Goal: Task Accomplishment & Management: Manage account settings

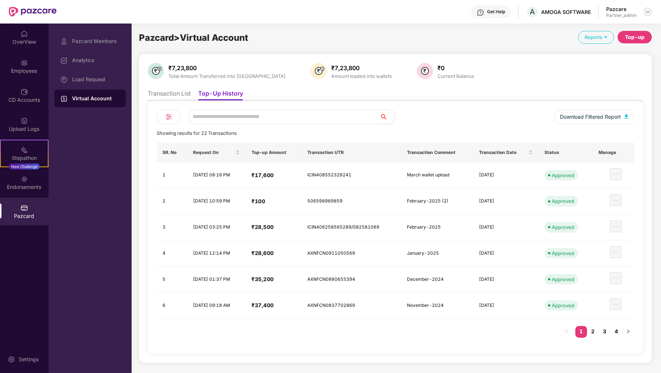
click at [648, 15] on div at bounding box center [648, 11] width 9 height 9
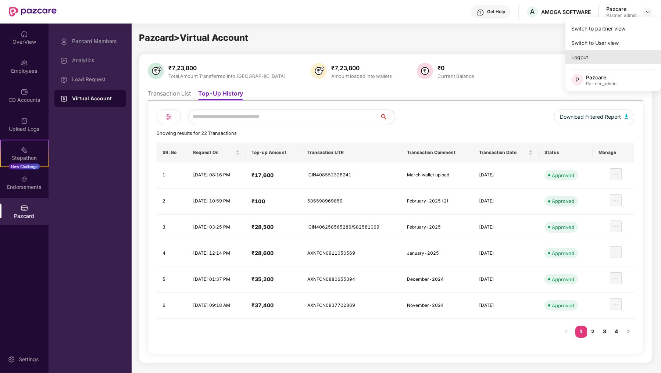
click at [617, 53] on div "Logout" at bounding box center [614, 57] width 96 height 14
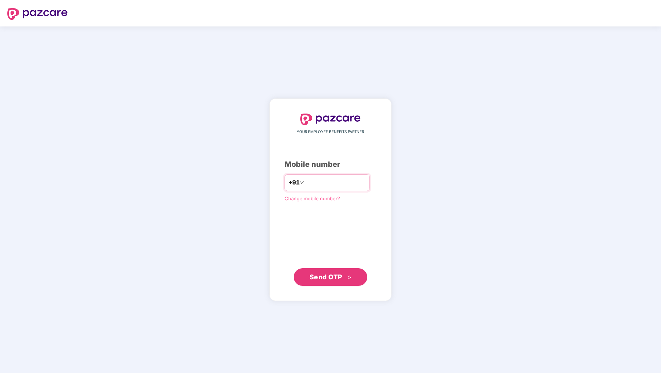
type input "**********"
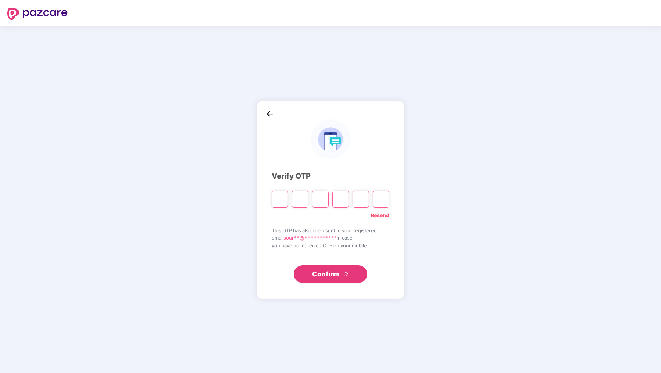
type input "*"
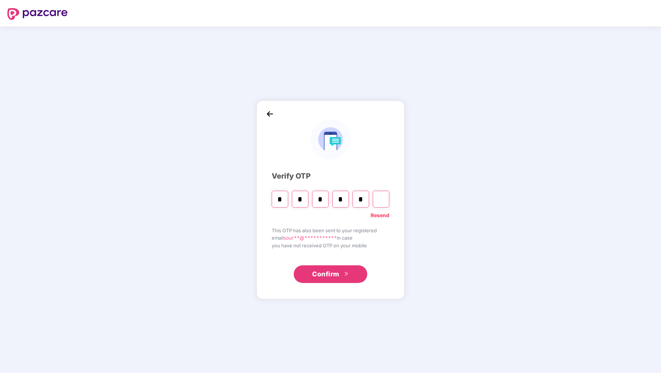
type input "*"
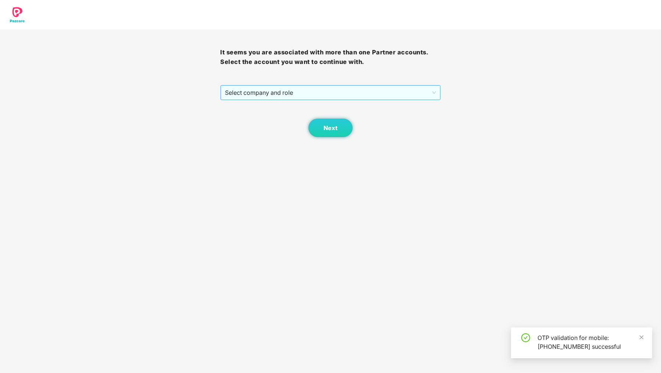
click at [342, 93] on span "Select company and role" at bounding box center [330, 93] width 211 height 14
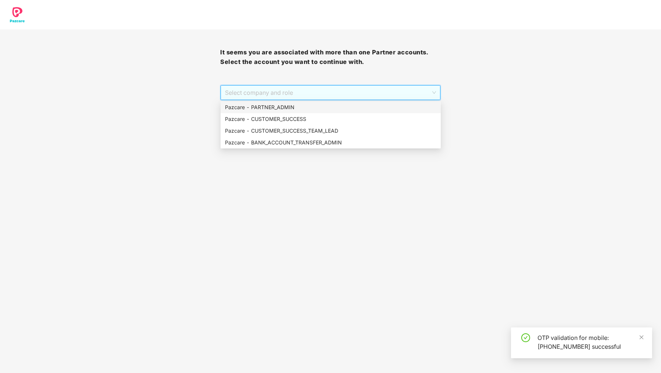
click at [309, 107] on div "Pazcare - PARTNER_ADMIN" at bounding box center [331, 107] width 212 height 8
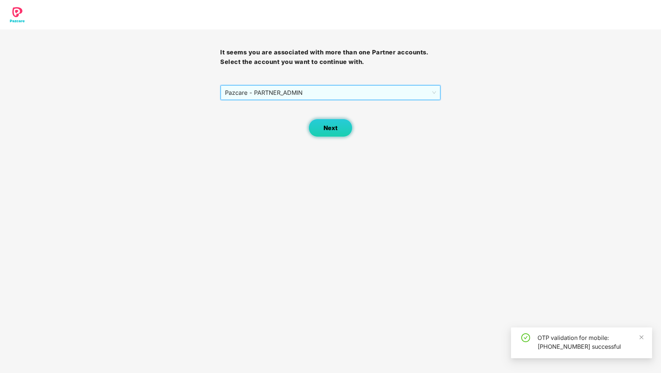
click at [335, 126] on span "Next" at bounding box center [331, 128] width 14 height 7
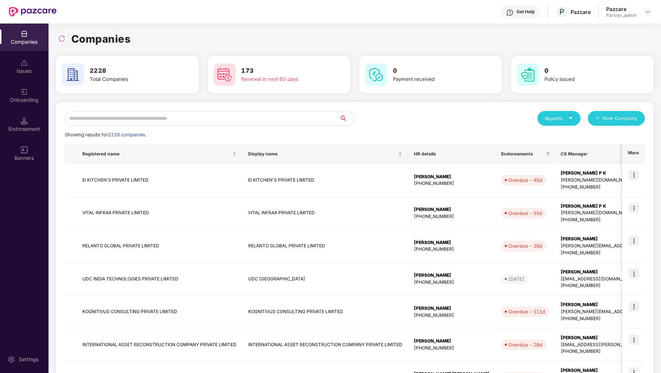
click at [126, 111] on input "text" at bounding box center [202, 118] width 275 height 15
click at [263, 123] on input "text" at bounding box center [202, 118] width 275 height 15
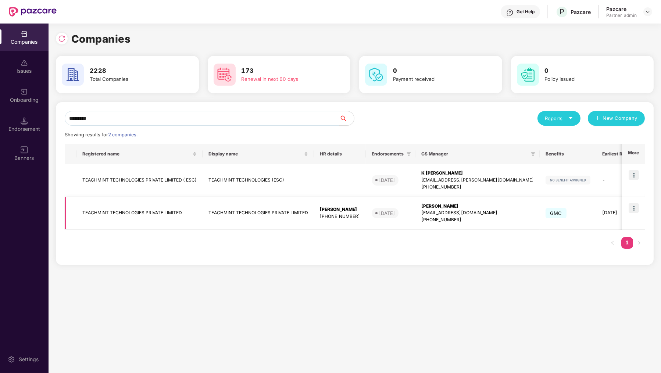
type input "*********"
click at [638, 203] on img at bounding box center [634, 208] width 10 height 10
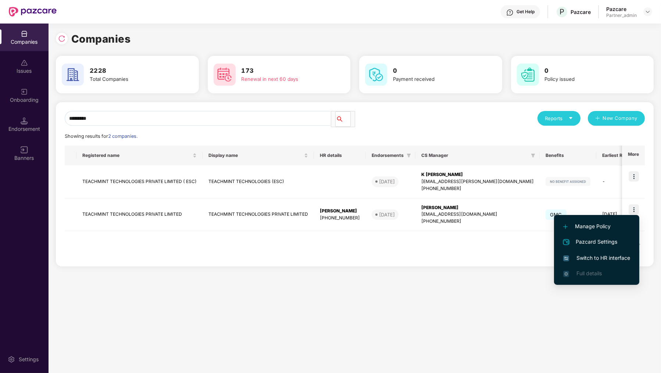
click at [617, 258] on span "Switch to HR interface" at bounding box center [597, 258] width 67 height 8
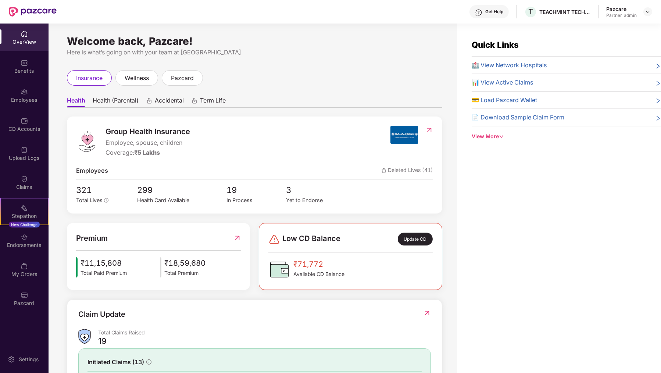
click at [167, 86] on div "Health Health (Parental) Accidental Term Life Group Health Insurance Employee, …" at bounding box center [255, 266] width 376 height 360
click at [175, 81] on span "pazcard" at bounding box center [182, 78] width 23 height 9
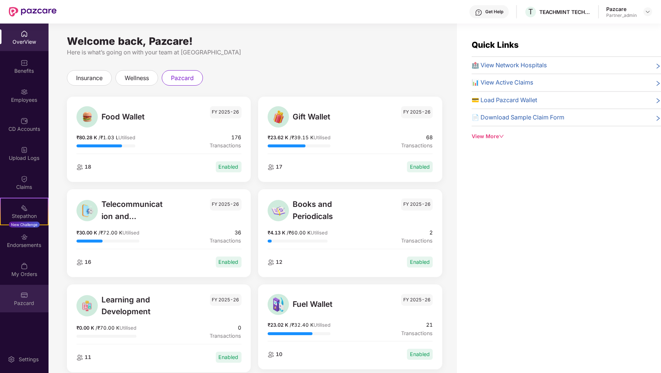
click at [35, 303] on div "Pazcard" at bounding box center [24, 303] width 49 height 7
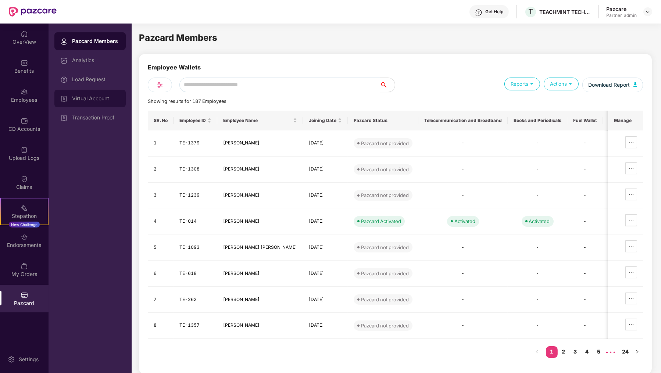
click at [108, 102] on div "Virtual Account" at bounding box center [89, 99] width 71 height 18
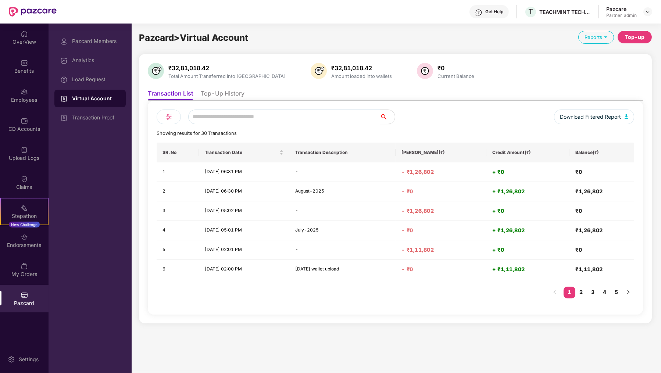
click at [229, 91] on li "Top-Up History" at bounding box center [223, 95] width 44 height 11
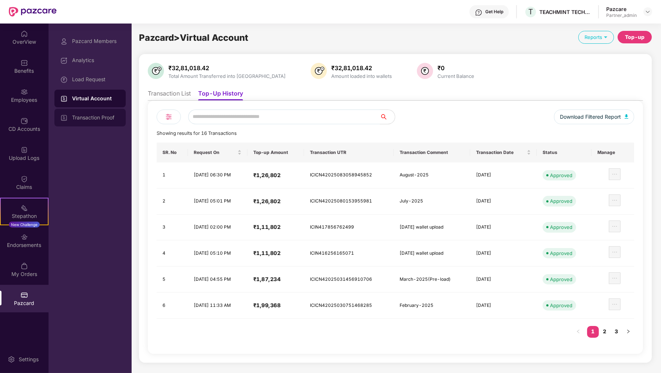
click at [113, 119] on div "Transaction Proof" at bounding box center [96, 118] width 48 height 6
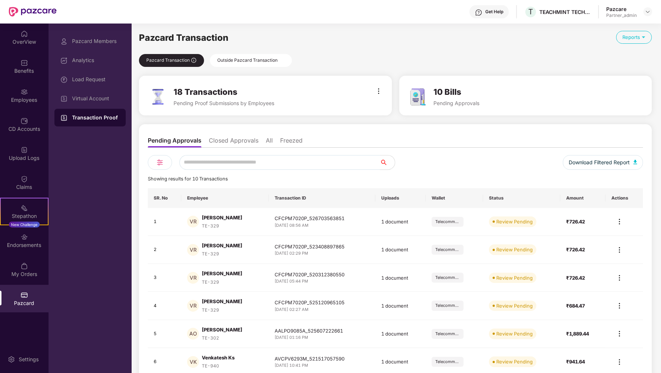
click at [233, 164] on input "text" at bounding box center [280, 162] width 201 height 15
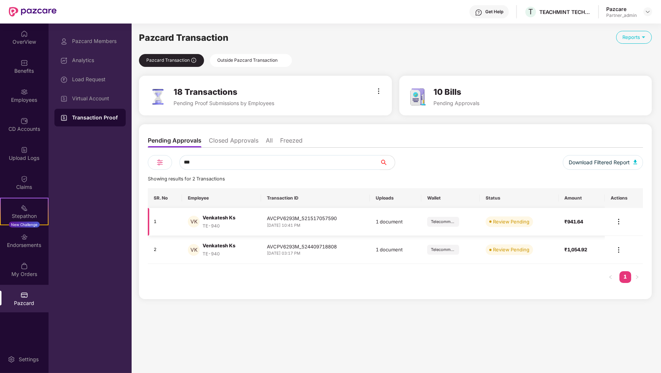
type input "***"
click at [618, 226] on img at bounding box center [619, 221] width 9 height 9
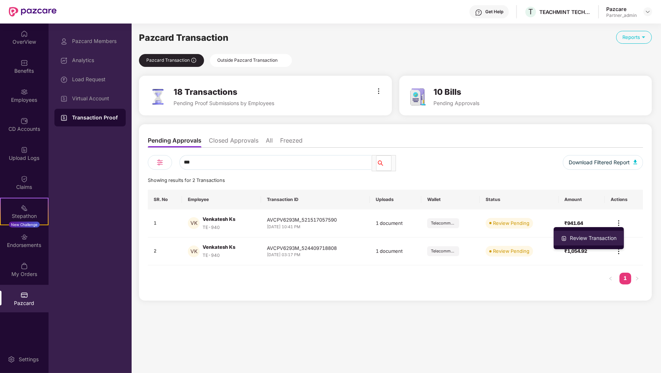
click at [599, 240] on div "Review Transaction" at bounding box center [594, 238] width 50 height 8
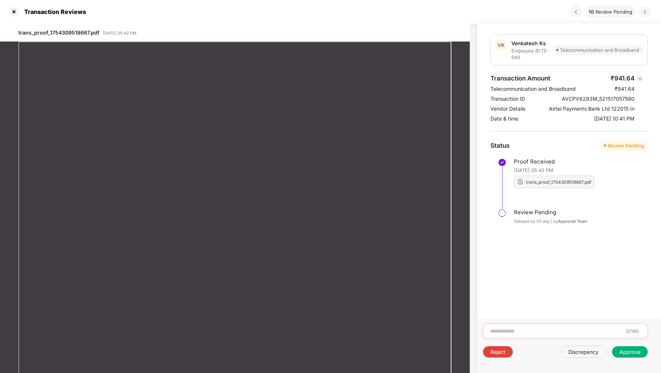
click at [518, 335] on div "0/140" at bounding box center [565, 331] width 165 height 15
click at [518, 333] on input at bounding box center [557, 332] width 134 height 8
type input "**********"
click at [584, 354] on div "Discrepency" at bounding box center [584, 352] width 30 height 7
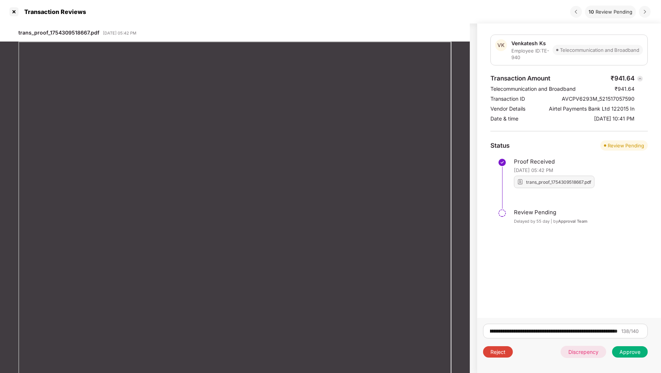
scroll to position [0, 0]
click at [15, 15] on div at bounding box center [14, 12] width 12 height 12
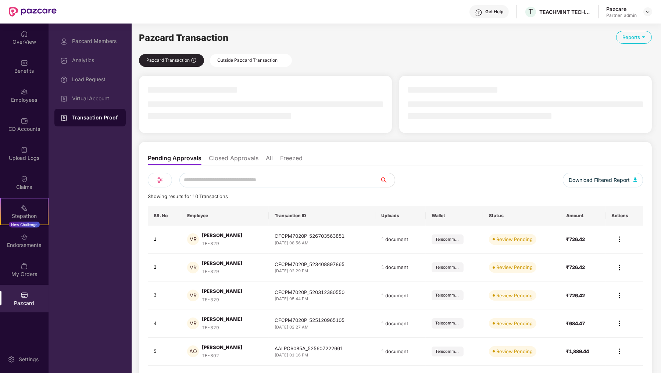
click at [201, 175] on input "text" at bounding box center [280, 180] width 201 height 15
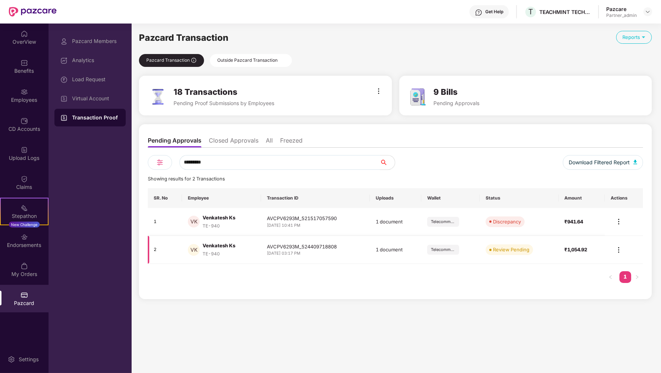
type input "*********"
click at [626, 246] on td at bounding box center [624, 250] width 38 height 28
click at [625, 246] on td at bounding box center [624, 250] width 38 height 28
click at [621, 249] on img at bounding box center [619, 250] width 9 height 9
click at [610, 269] on div "Review Transaction" at bounding box center [594, 266] width 50 height 8
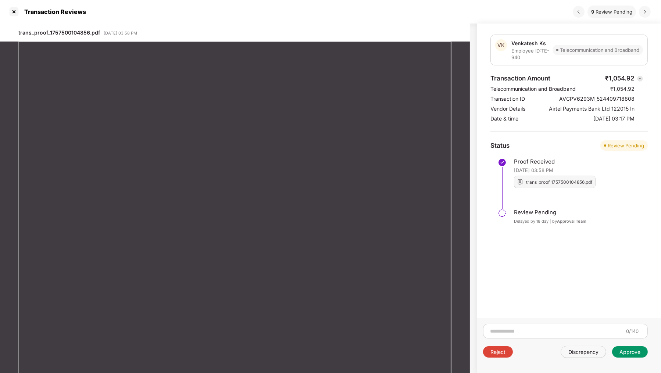
click at [624, 350] on div "Approve" at bounding box center [630, 352] width 21 height 7
click at [14, 15] on div at bounding box center [14, 12] width 12 height 12
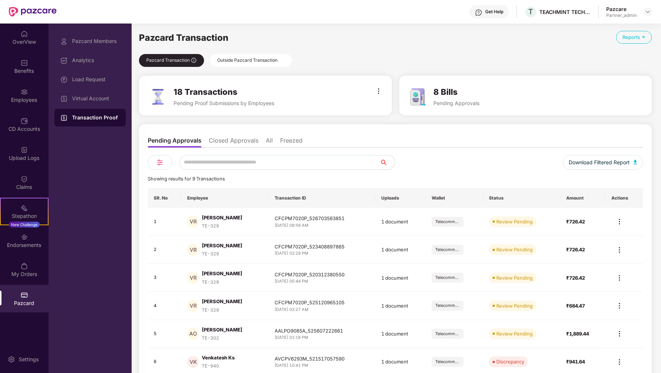
click at [267, 160] on input "text" at bounding box center [280, 162] width 201 height 15
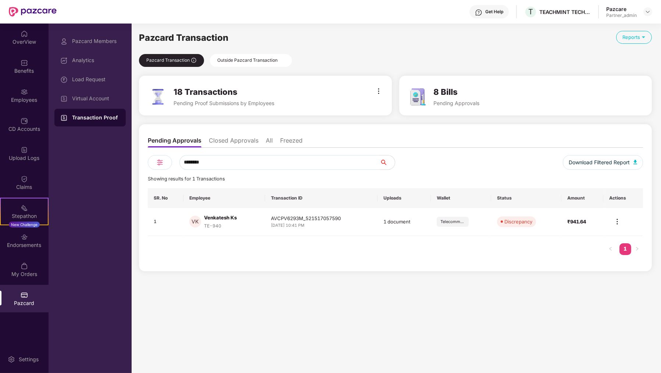
click at [242, 54] on div "Pazcard Transaction Outside Pazcard Transaction" at bounding box center [395, 60] width 513 height 13
click at [242, 59] on div "Outside Pazcard Transaction" at bounding box center [251, 60] width 82 height 13
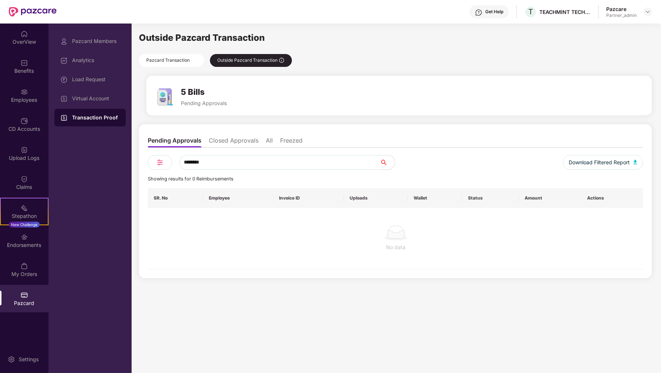
click at [243, 161] on input "********" at bounding box center [280, 162] width 201 height 15
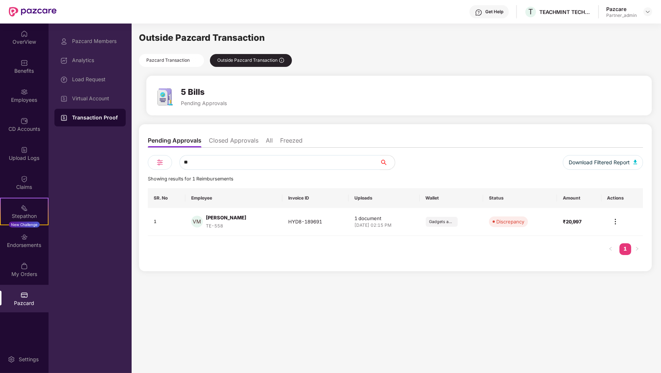
type input "*"
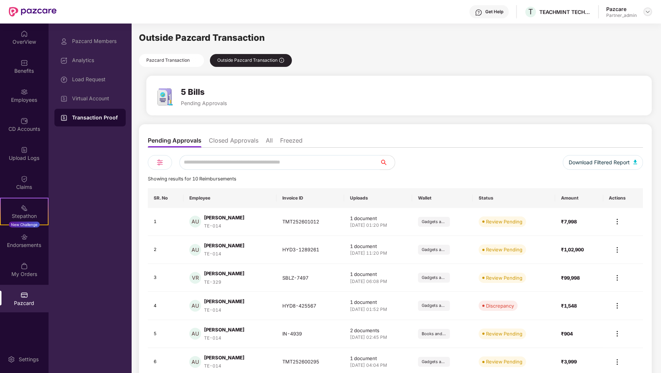
click at [647, 11] on img at bounding box center [648, 12] width 6 height 6
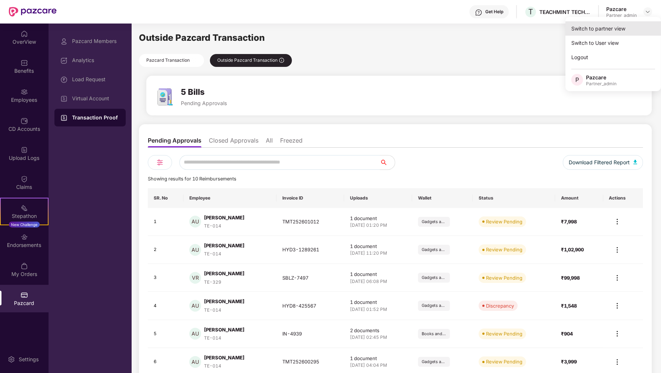
click at [627, 31] on div "Switch to partner view" at bounding box center [614, 28] width 96 height 14
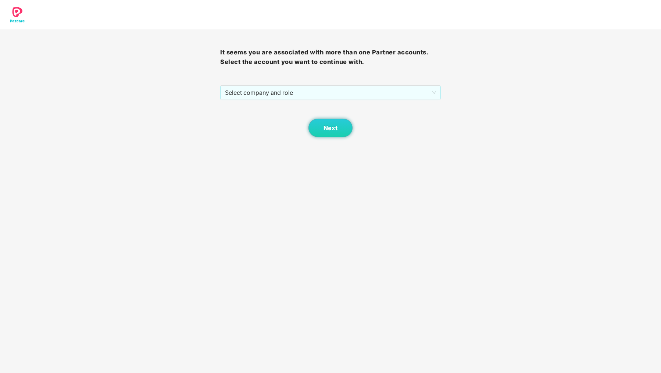
click at [373, 85] on div "It seems you are associated with more than one Partner accounts. Select the acc…" at bounding box center [330, 83] width 220 height 108
click at [371, 88] on span "Select company and role" at bounding box center [330, 93] width 211 height 14
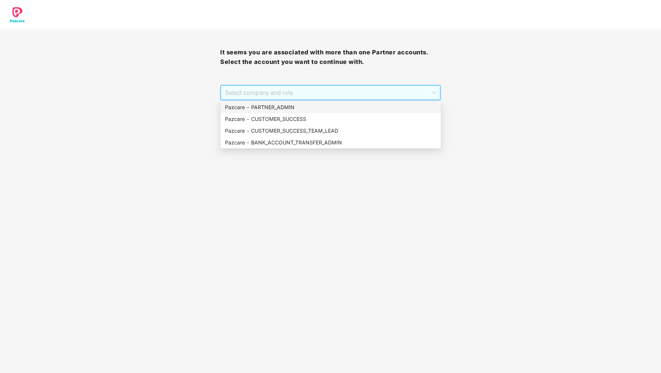
click at [365, 105] on div "Pazcare - PARTNER_ADMIN" at bounding box center [331, 107] width 212 height 8
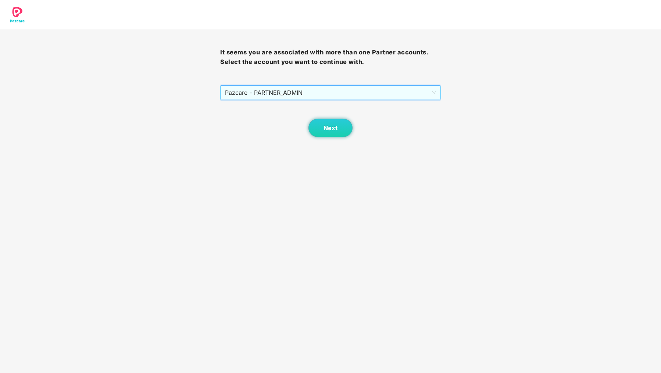
click at [355, 128] on div "Next" at bounding box center [330, 118] width 220 height 37
click at [341, 127] on button "Next" at bounding box center [331, 128] width 44 height 18
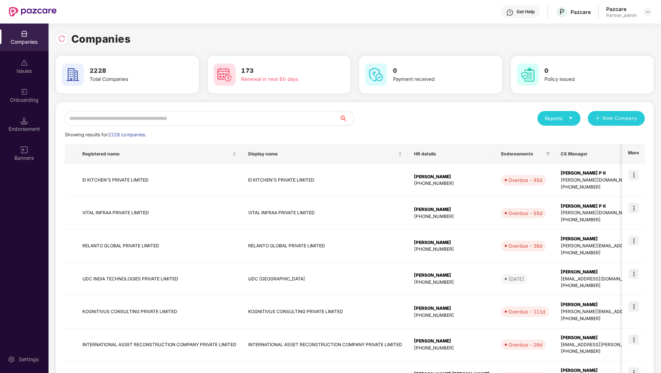
click at [266, 118] on input "text" at bounding box center [202, 118] width 275 height 15
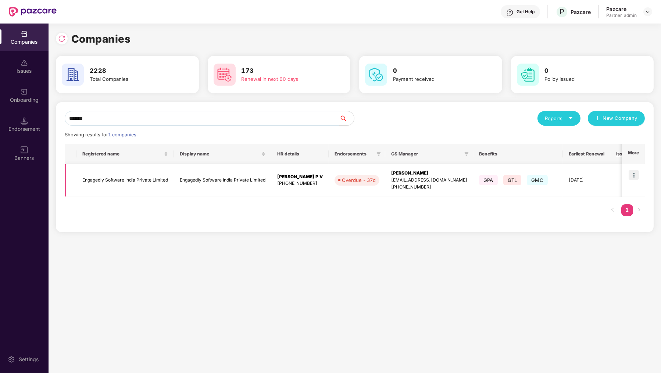
type input "*******"
click at [631, 177] on img at bounding box center [634, 175] width 10 height 10
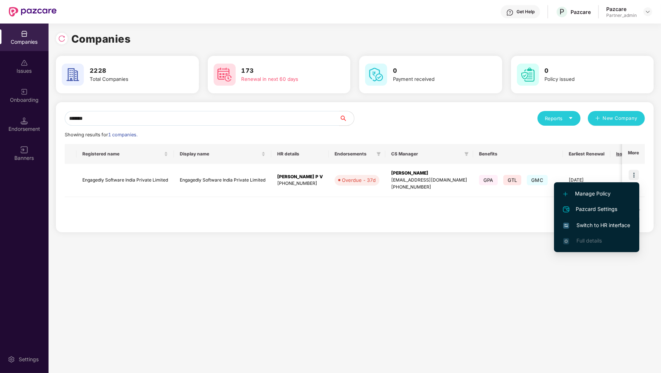
click at [609, 227] on span "Switch to HR interface" at bounding box center [597, 225] width 67 height 8
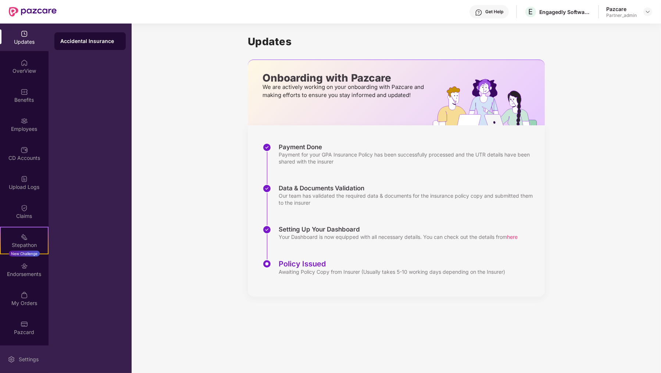
click at [12, 356] on img at bounding box center [11, 359] width 7 height 7
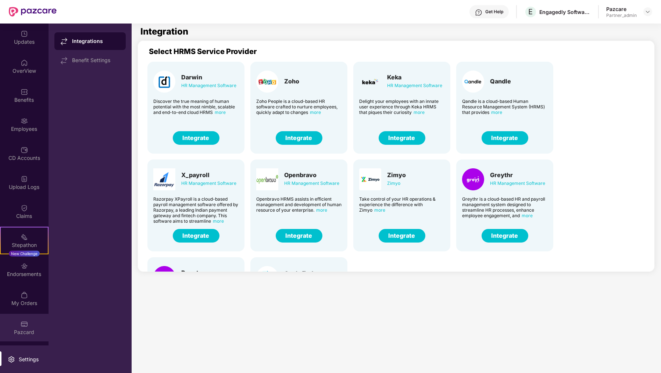
click at [32, 323] on div "Pazcard" at bounding box center [24, 328] width 49 height 28
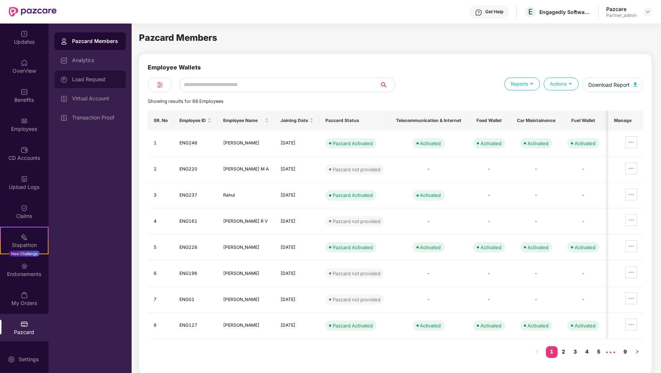
click at [109, 79] on div "Load Request" at bounding box center [96, 80] width 48 height 6
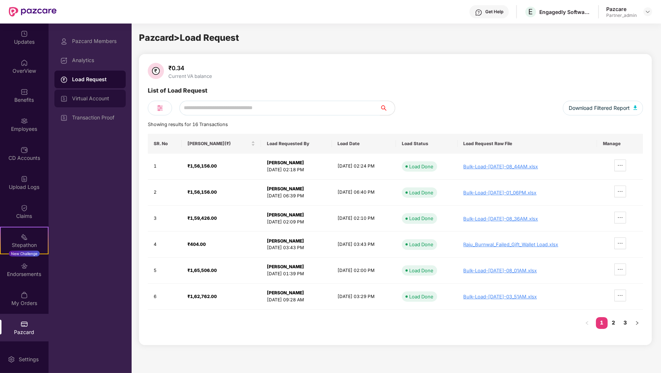
click at [109, 92] on div "Virtual Account" at bounding box center [89, 99] width 71 height 18
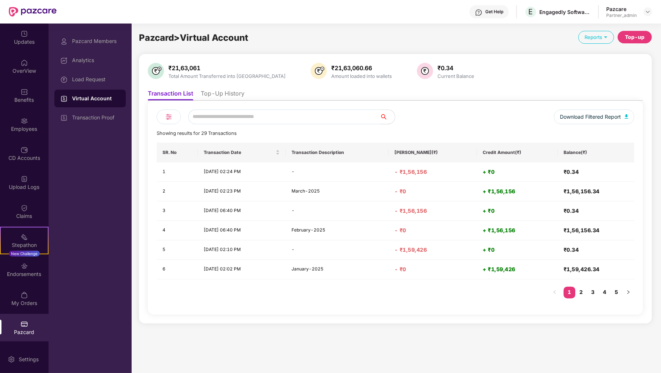
click at [223, 99] on li "Top-Up History" at bounding box center [223, 95] width 44 height 11
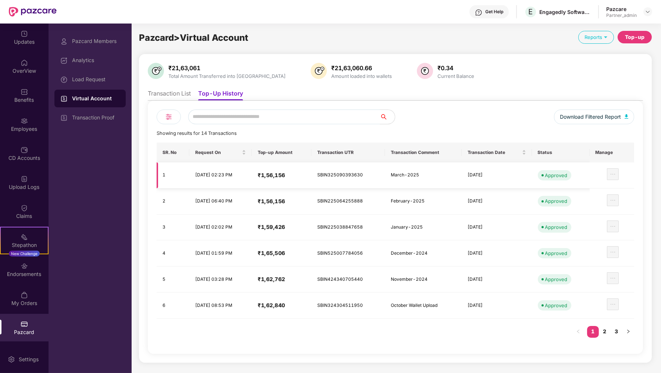
click at [298, 175] on h4 "₹1,56,156" at bounding box center [282, 175] width 48 height 7
click at [346, 175] on td "SBIN325090393630" at bounding box center [348, 176] width 73 height 26
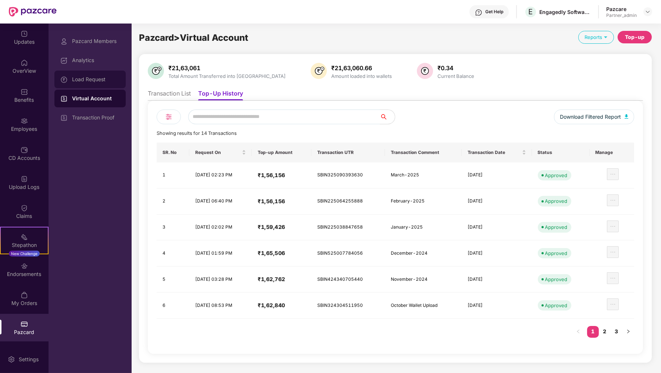
click at [103, 80] on div "Load Request" at bounding box center [96, 80] width 48 height 6
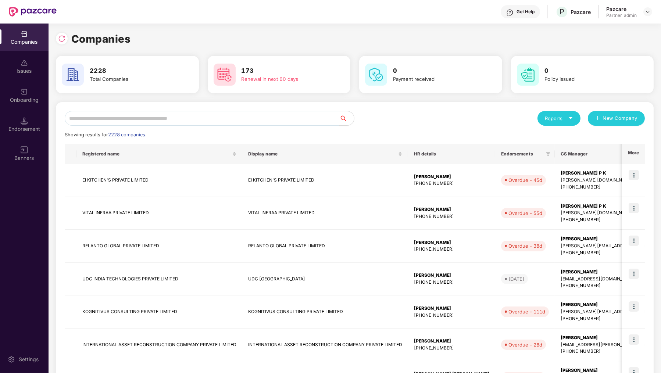
click at [116, 118] on input "text" at bounding box center [202, 118] width 275 height 15
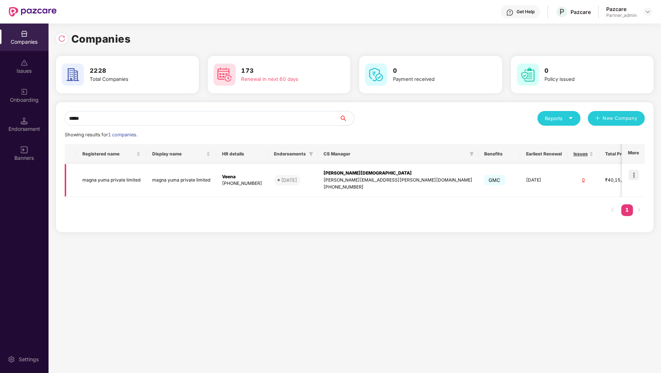
type input "*****"
click at [633, 173] on img at bounding box center [634, 175] width 10 height 10
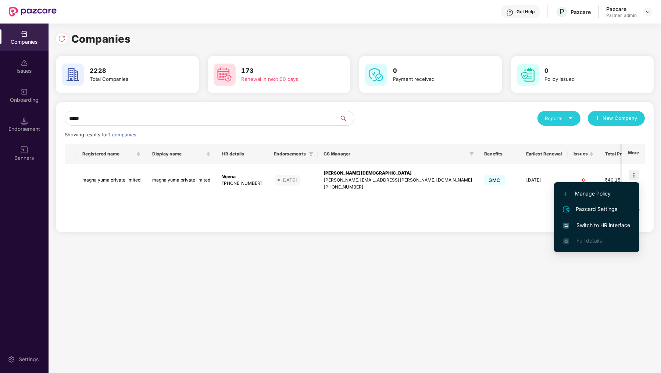
click at [611, 222] on span "Switch to HR interface" at bounding box center [597, 225] width 67 height 8
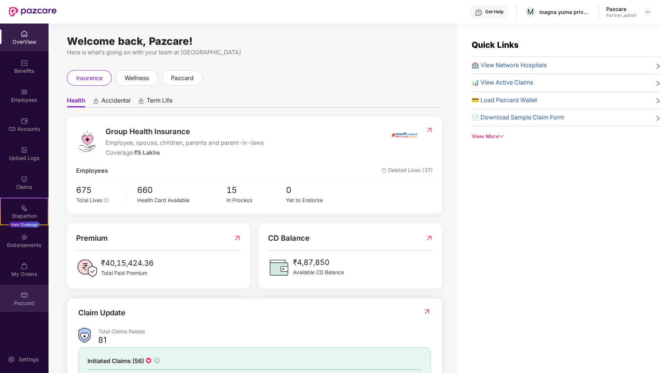
click at [28, 306] on div "Pazcard" at bounding box center [24, 303] width 49 height 7
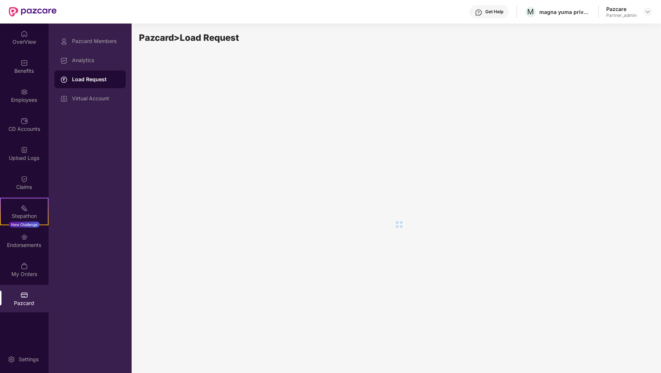
click at [117, 86] on div "Load Request" at bounding box center [89, 80] width 71 height 18
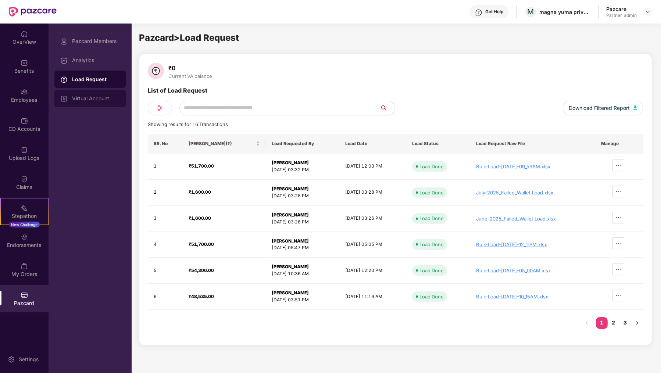
click at [114, 97] on div "Virtual Account" at bounding box center [96, 99] width 48 height 6
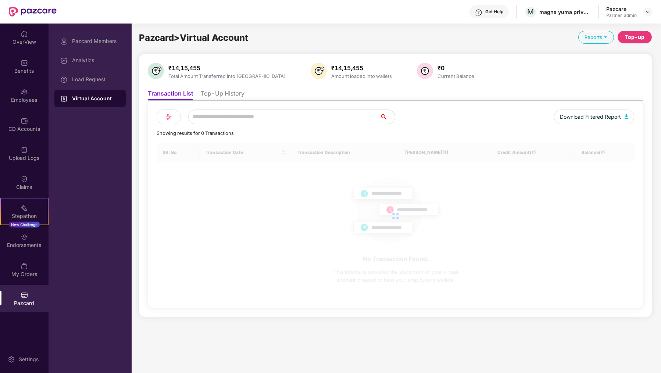
click at [226, 99] on li "Top-Up History" at bounding box center [223, 95] width 44 height 11
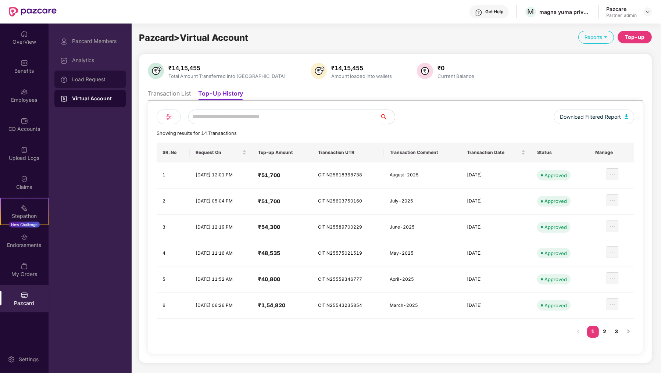
click at [108, 81] on div "Load Request" at bounding box center [96, 80] width 48 height 6
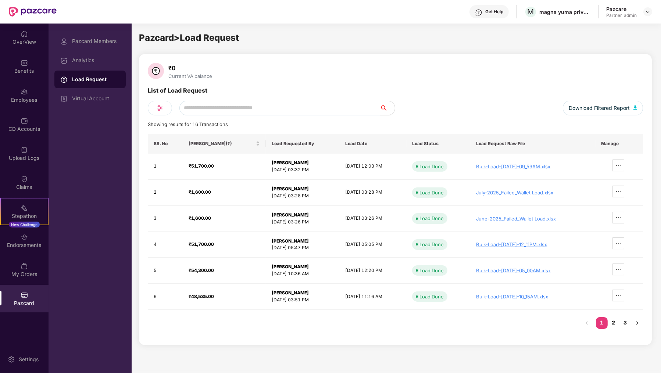
click at [618, 326] on link "2" at bounding box center [614, 322] width 12 height 11
copy td "01 Apr 2025,"
drag, startPoint x: 331, startPoint y: 194, endPoint x: 362, endPoint y: 194, distance: 30.9
click at [362, 194] on td "01 Apr 2025, 06:26 PM" at bounding box center [376, 193] width 68 height 26
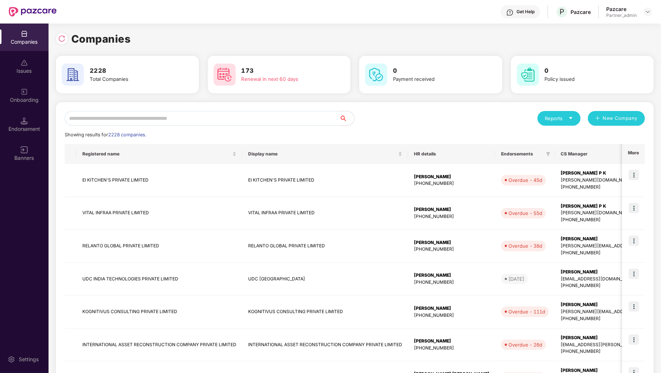
click at [167, 115] on input "text" at bounding box center [202, 118] width 275 height 15
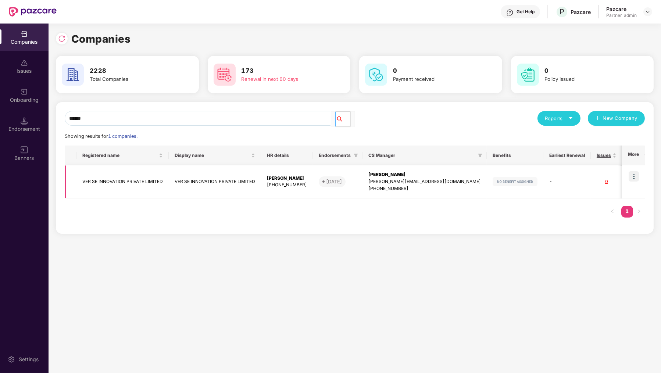
type input "******"
click at [631, 177] on img at bounding box center [634, 176] width 10 height 10
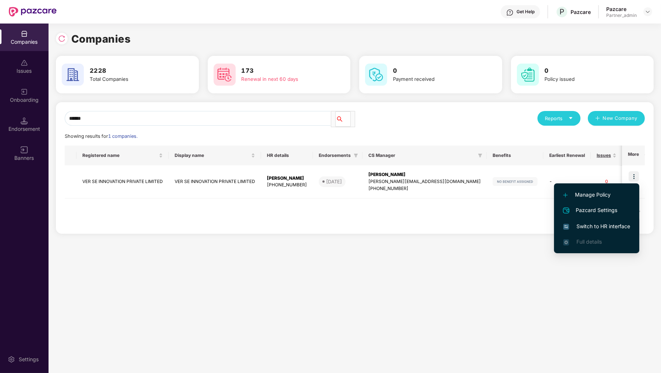
click at [616, 224] on span "Switch to HR interface" at bounding box center [597, 227] width 67 height 8
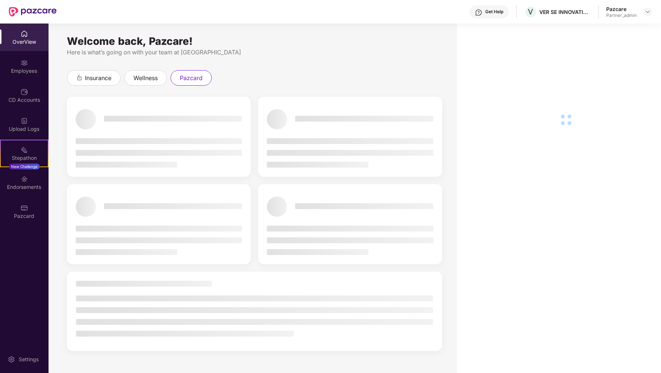
click at [32, 221] on div "Pazcard" at bounding box center [24, 212] width 49 height 28
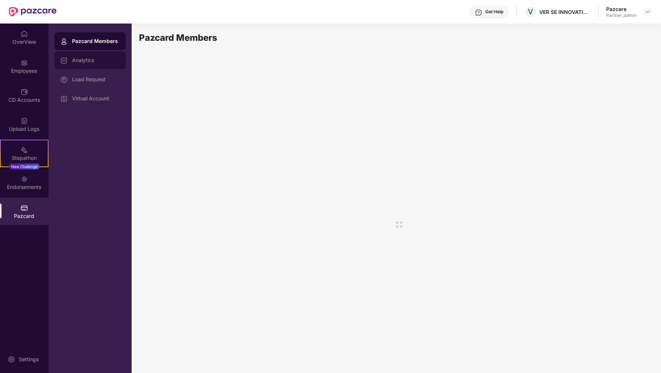
click at [117, 65] on div "Analytics" at bounding box center [89, 61] width 71 height 18
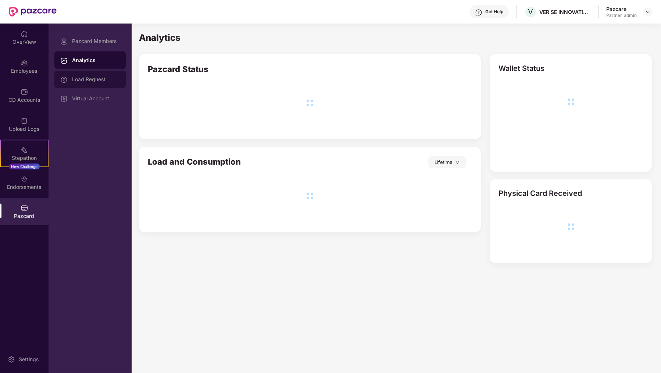
click at [115, 81] on div "Load Request" at bounding box center [96, 80] width 48 height 6
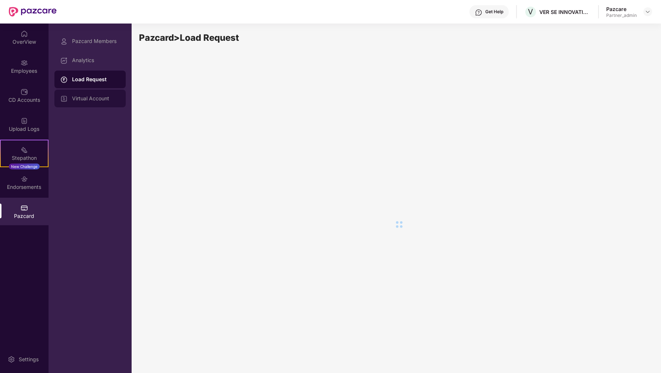
click at [92, 100] on div "Virtual Account" at bounding box center [96, 99] width 48 height 6
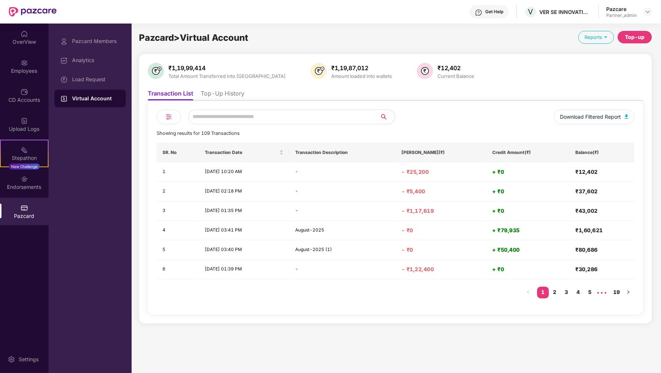
click at [219, 102] on div "Download Filtered Report Showing results for 109 Transactions SR. No Transactio…" at bounding box center [396, 208] width 496 height 214
click at [221, 95] on li "Top-Up History" at bounding box center [223, 95] width 44 height 11
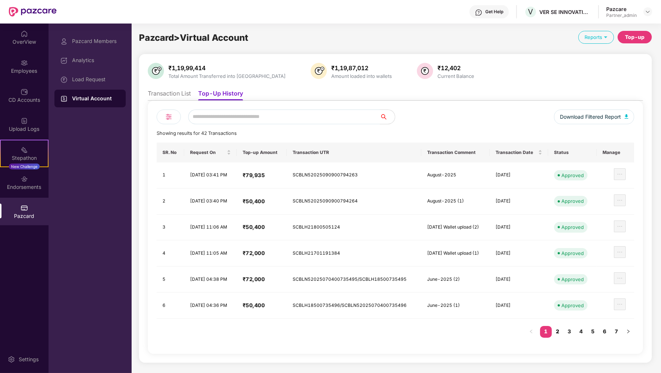
click at [557, 330] on link "2" at bounding box center [558, 331] width 12 height 11
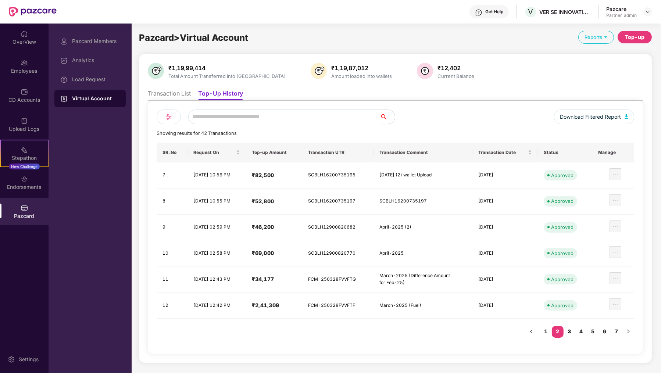
click at [568, 329] on link "3" at bounding box center [570, 331] width 12 height 11
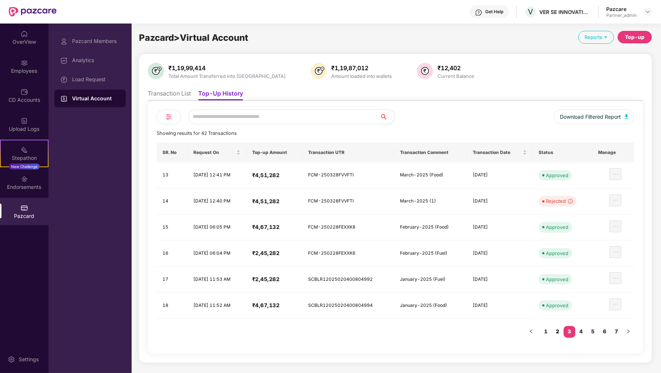
click at [556, 327] on link "2" at bounding box center [558, 331] width 12 height 11
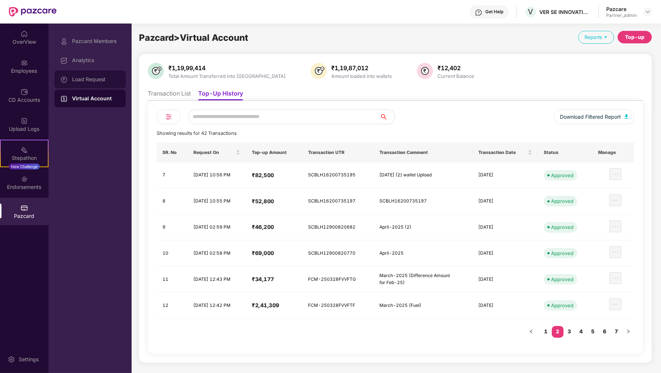
click at [74, 81] on div "Load Request" at bounding box center [96, 80] width 48 height 6
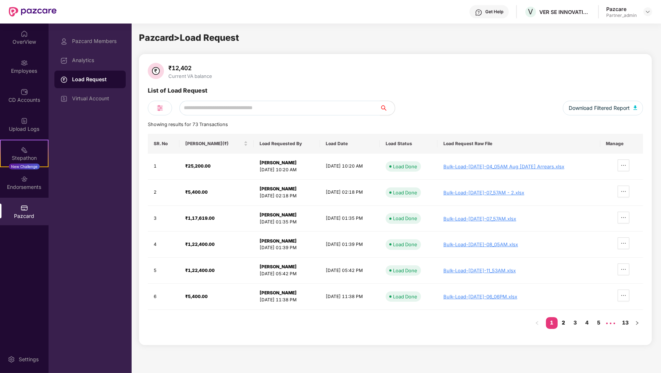
click at [562, 320] on link "2" at bounding box center [564, 322] width 12 height 11
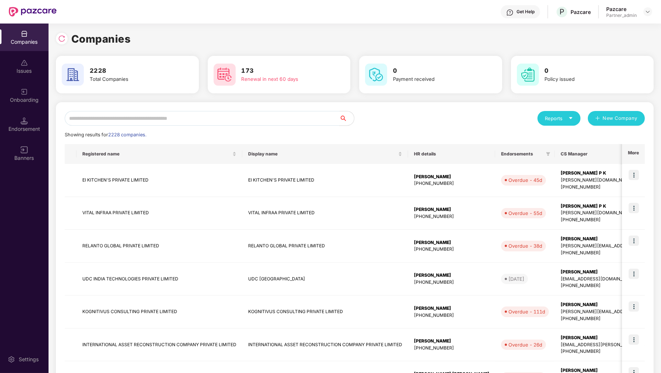
click at [115, 113] on input "text" at bounding box center [202, 118] width 275 height 15
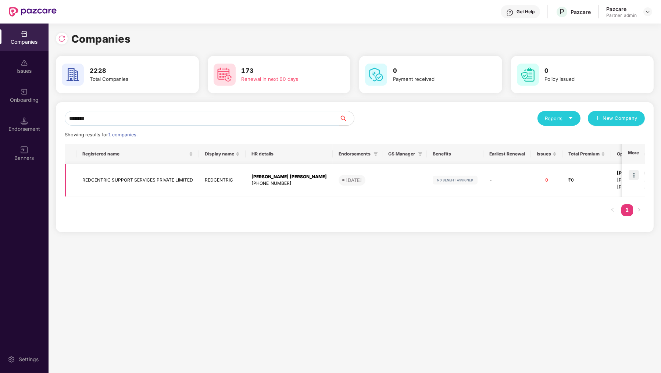
type input "********"
click at [638, 180] on img at bounding box center [634, 175] width 10 height 10
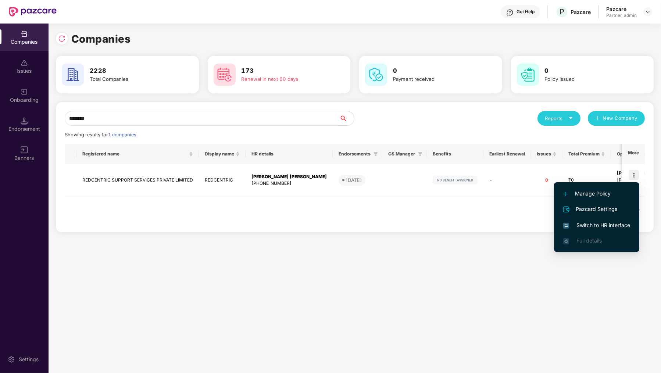
click at [628, 218] on li "Switch to HR interface" at bounding box center [596, 225] width 85 height 15
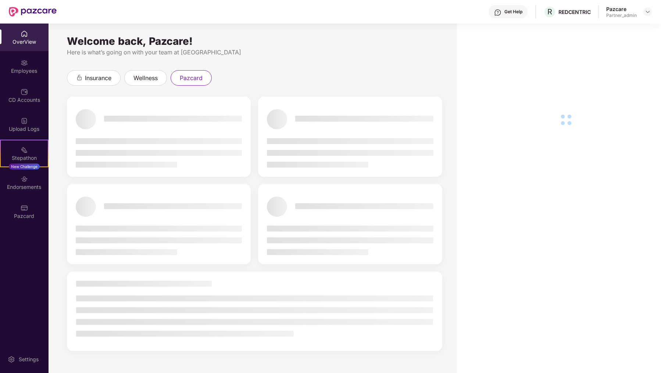
click at [19, 226] on div "OverView Employees CD Accounts Upload Logs Stepathon New Challenge Endorsements…" at bounding box center [24, 125] width 49 height 203
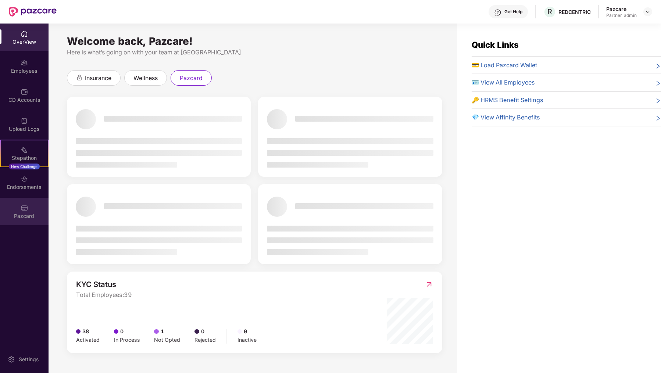
click at [29, 209] on div "Pazcard" at bounding box center [24, 212] width 49 height 28
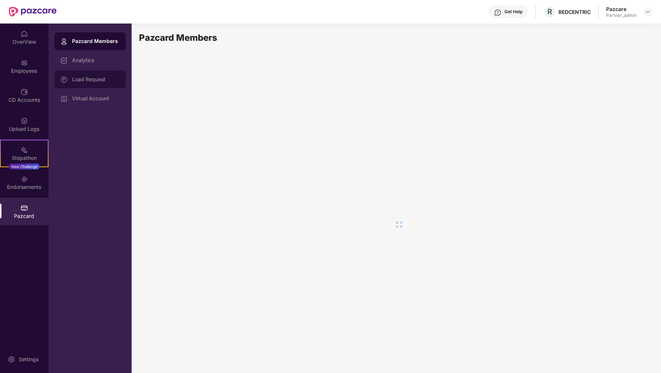
click at [69, 77] on div at bounding box center [66, 79] width 12 height 8
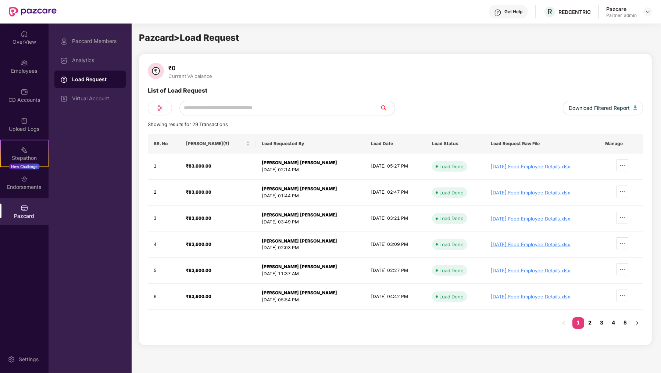
click at [588, 326] on link "2" at bounding box center [591, 322] width 12 height 11
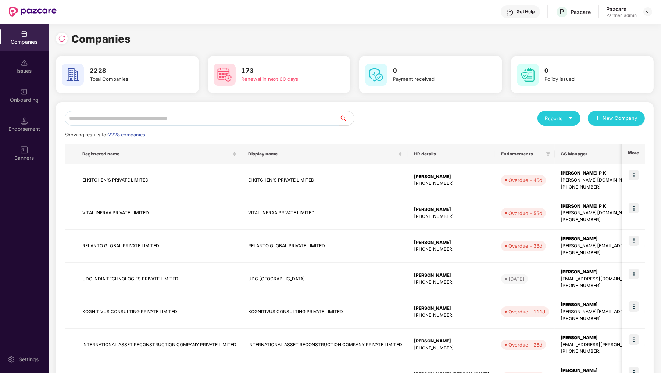
click at [148, 116] on input "text" at bounding box center [202, 118] width 275 height 15
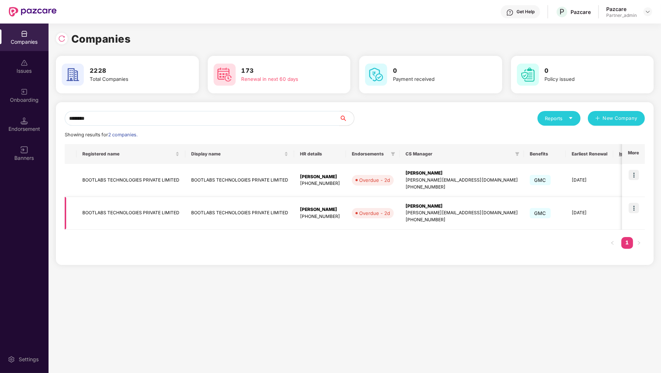
type input "********"
click at [635, 212] on img at bounding box center [634, 208] width 10 height 10
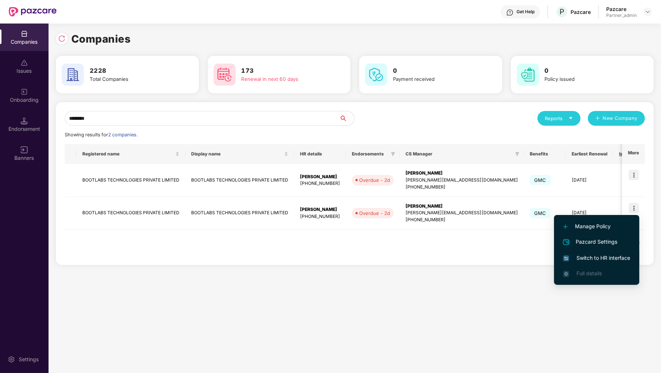
click at [609, 261] on span "Switch to HR interface" at bounding box center [597, 258] width 67 height 8
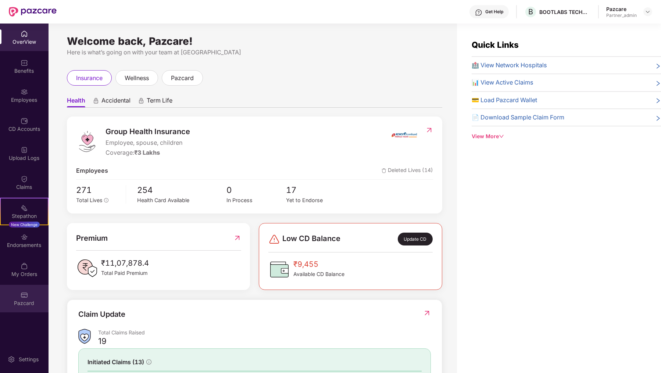
click at [28, 303] on div "Pazcard" at bounding box center [24, 303] width 49 height 7
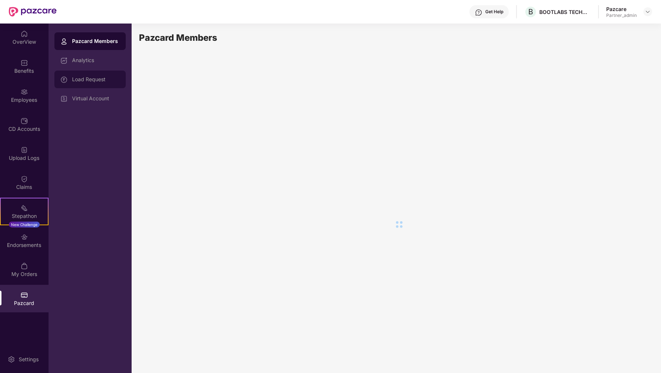
click at [99, 77] on div "Load Request" at bounding box center [96, 80] width 48 height 6
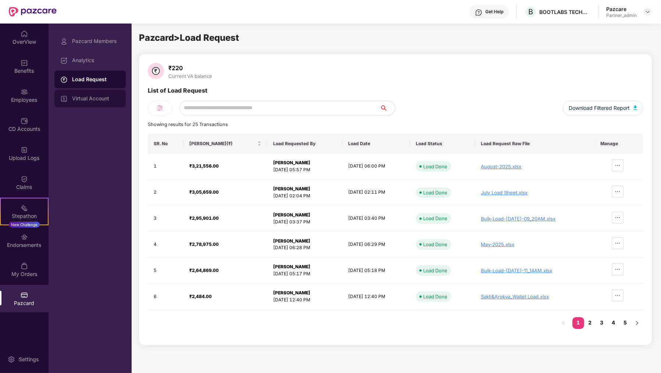
click at [100, 95] on div "Virtual Account" at bounding box center [89, 99] width 71 height 18
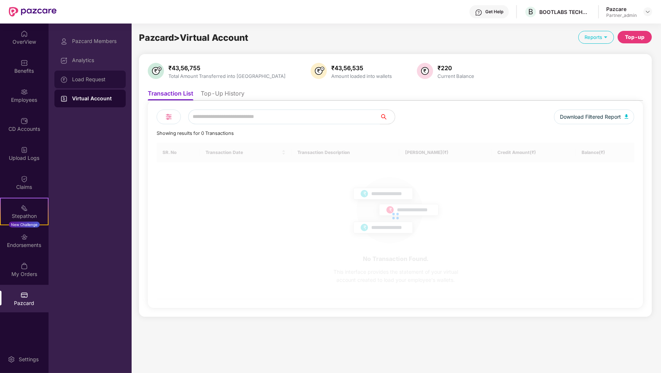
click at [104, 84] on div "Load Request" at bounding box center [89, 80] width 71 height 18
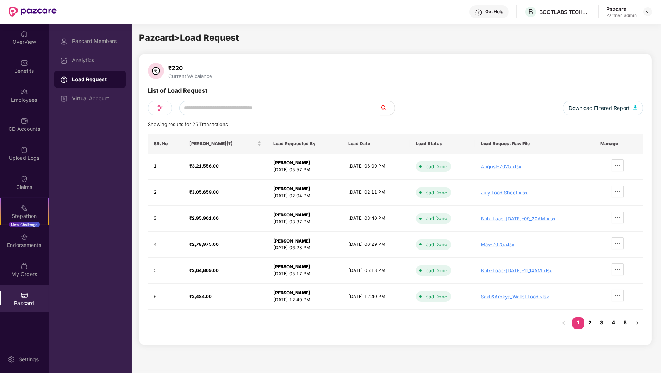
click at [592, 318] on link "2" at bounding box center [591, 322] width 12 height 11
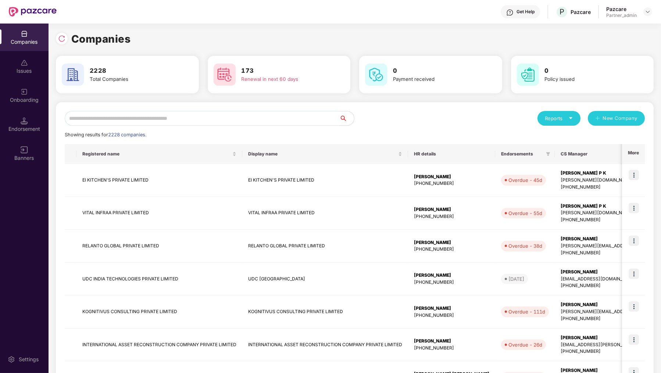
click at [189, 122] on input "text" at bounding box center [202, 118] width 275 height 15
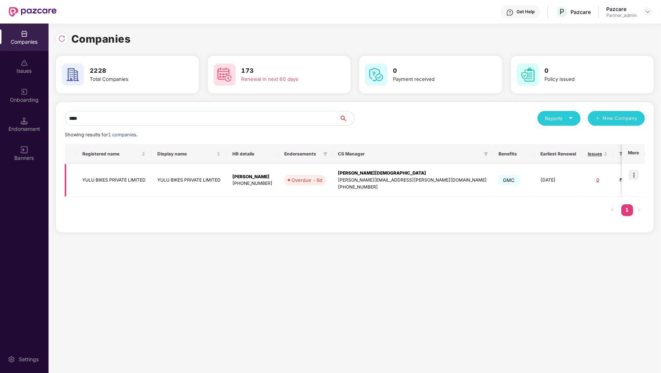
type input "****"
click at [639, 171] on img at bounding box center [634, 175] width 10 height 10
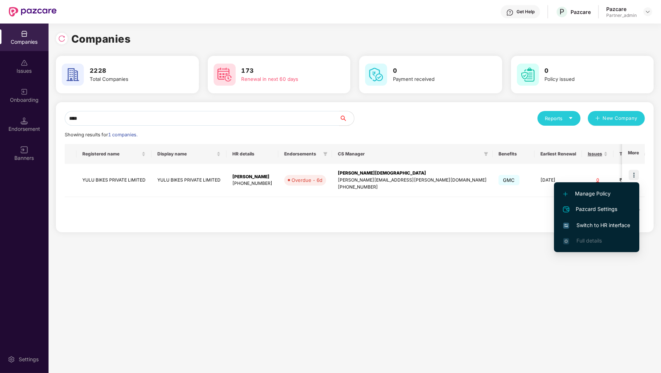
click at [603, 237] on li "Full details" at bounding box center [596, 240] width 85 height 15
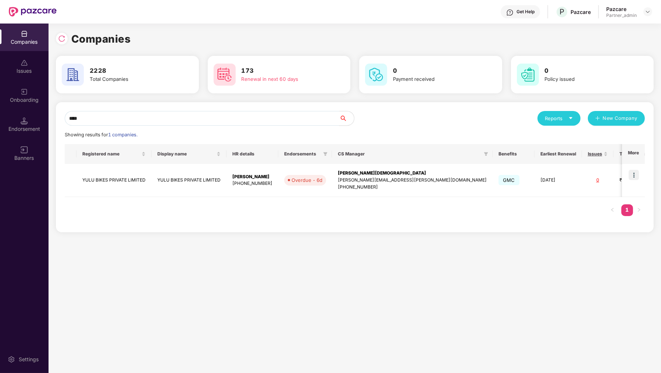
click at [604, 221] on div "Registered name Display name HR details Endorsements CS Manager Benefits Earlie…" at bounding box center [355, 183] width 580 height 79
click at [636, 176] on img at bounding box center [634, 175] width 10 height 10
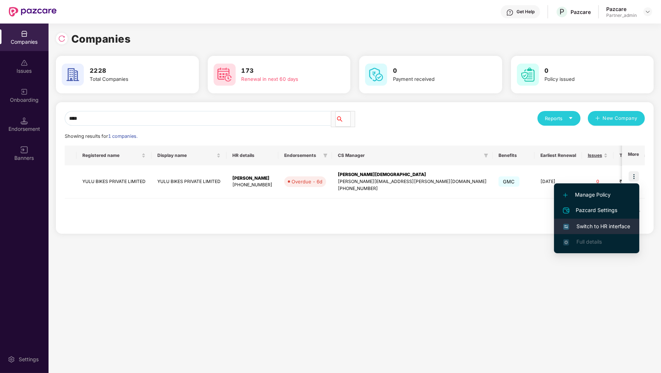
click at [615, 224] on span "Switch to HR interface" at bounding box center [597, 227] width 67 height 8
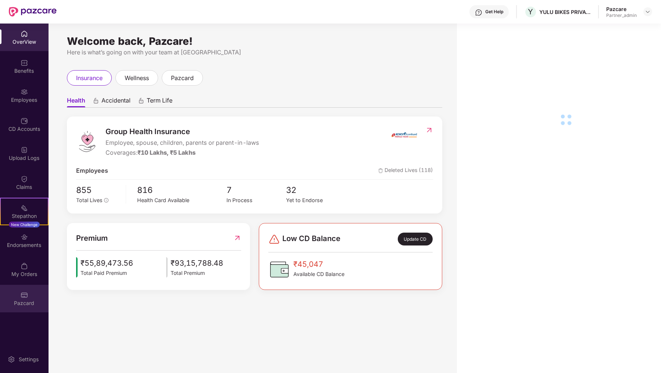
click at [26, 306] on div "Pazcard" at bounding box center [24, 303] width 49 height 7
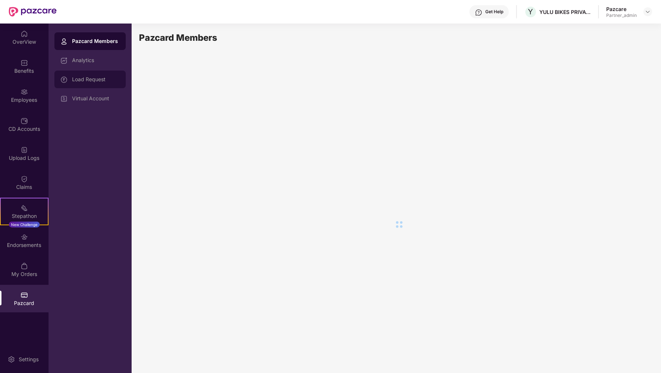
click at [104, 84] on div "Load Request" at bounding box center [89, 80] width 71 height 18
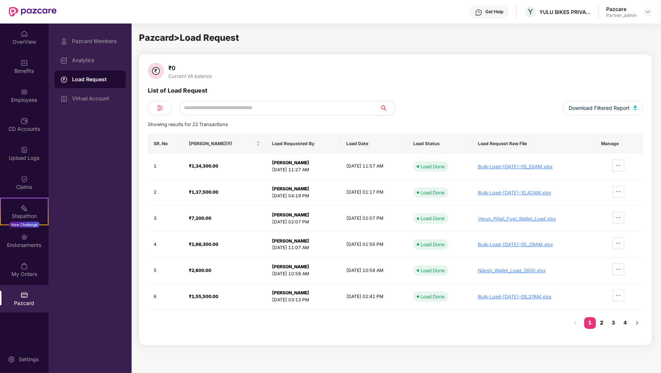
click at [603, 322] on link "2" at bounding box center [602, 322] width 12 height 11
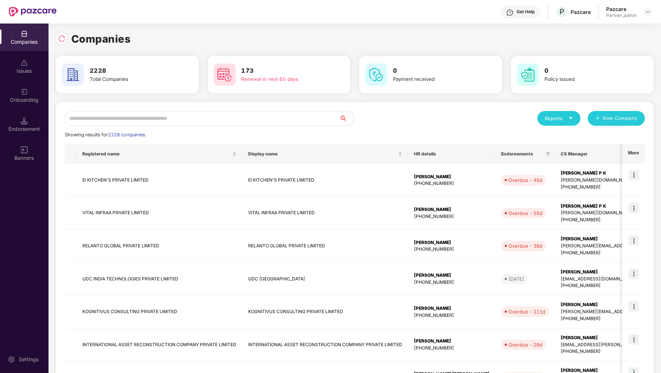
click at [120, 118] on input "text" at bounding box center [202, 118] width 275 height 15
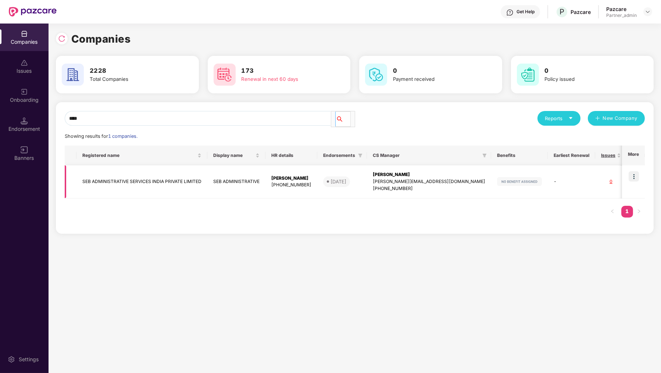
type input "***"
click at [632, 182] on td at bounding box center [633, 182] width 23 height 33
click at [632, 177] on img at bounding box center [634, 176] width 10 height 10
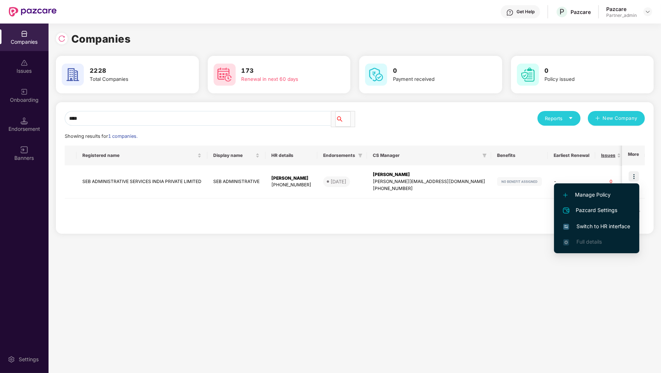
click at [601, 217] on li "Pazcard Settings" at bounding box center [596, 211] width 85 height 16
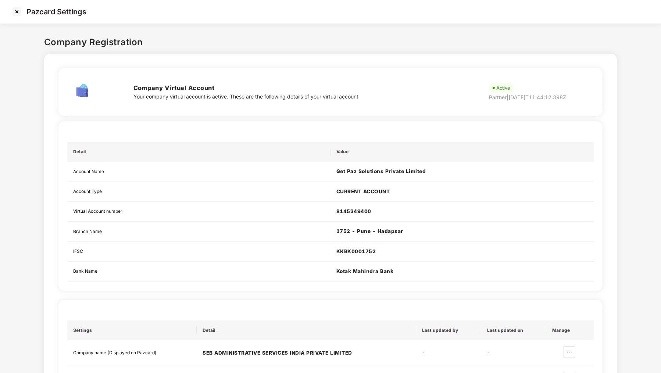
click at [18, 10] on img at bounding box center [17, 12] width 12 height 12
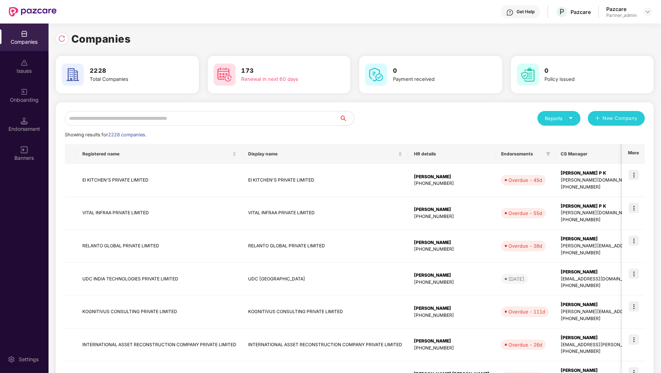
click at [220, 113] on input "text" at bounding box center [202, 118] width 275 height 15
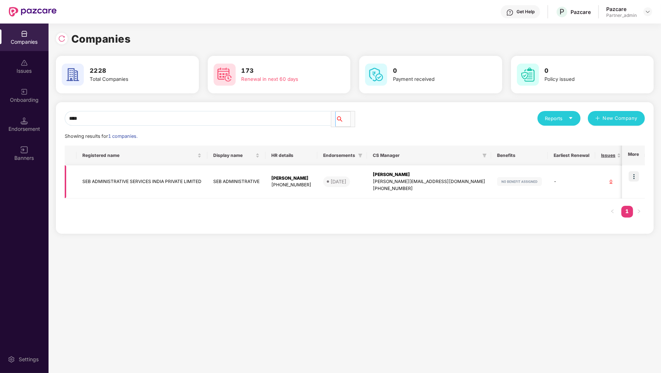
type input "***"
click at [637, 181] on img at bounding box center [634, 176] width 10 height 10
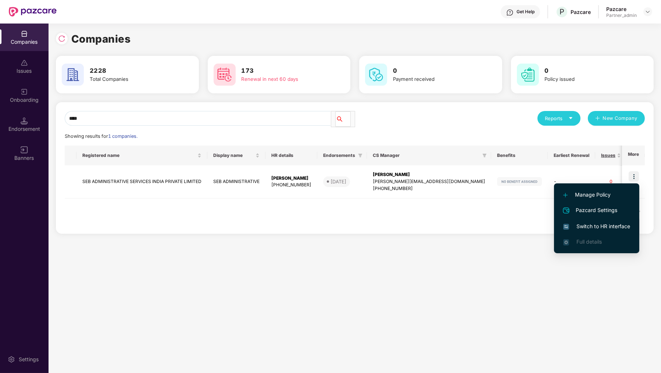
click at [618, 228] on span "Switch to HR interface" at bounding box center [597, 227] width 67 height 8
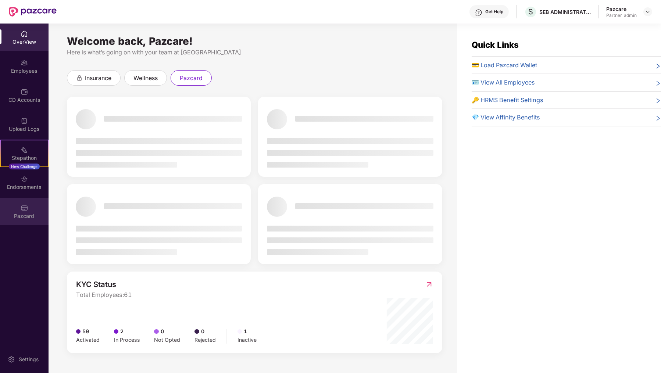
click at [15, 201] on div "Pazcard" at bounding box center [24, 212] width 49 height 28
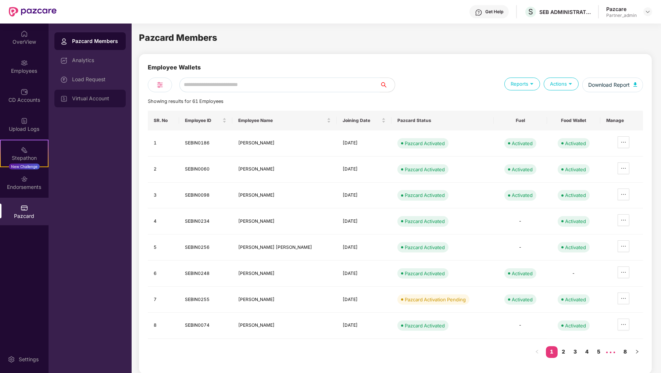
click at [77, 90] on div "Virtual Account" at bounding box center [89, 99] width 71 height 18
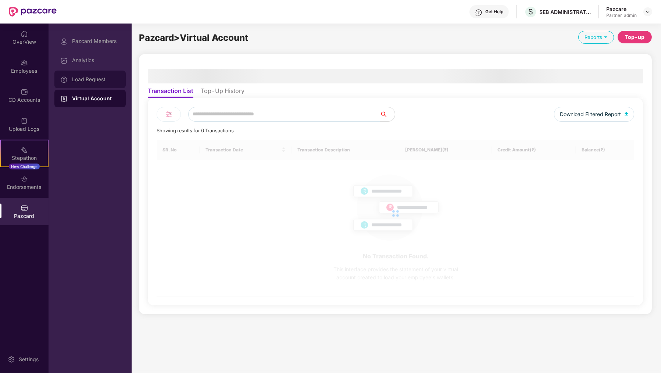
click at [85, 81] on div "Load Request" at bounding box center [96, 80] width 48 height 6
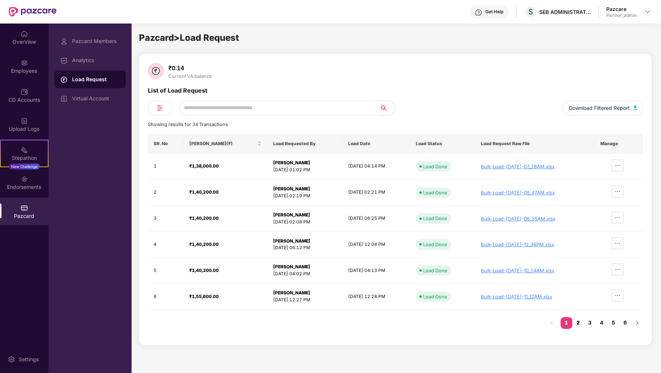
click at [582, 322] on link "2" at bounding box center [579, 322] width 12 height 11
click at [571, 323] on link "1" at bounding box center [567, 322] width 12 height 11
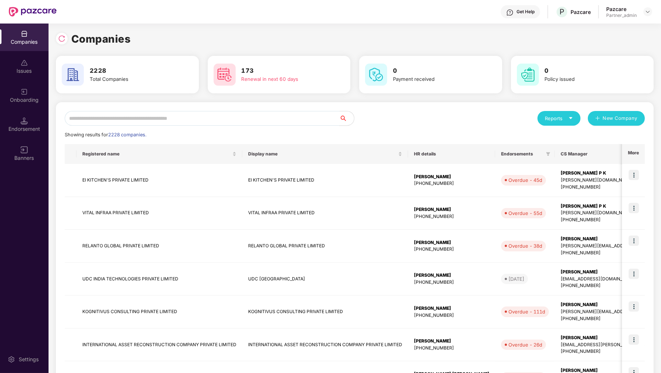
click at [205, 117] on input "text" at bounding box center [202, 118] width 275 height 15
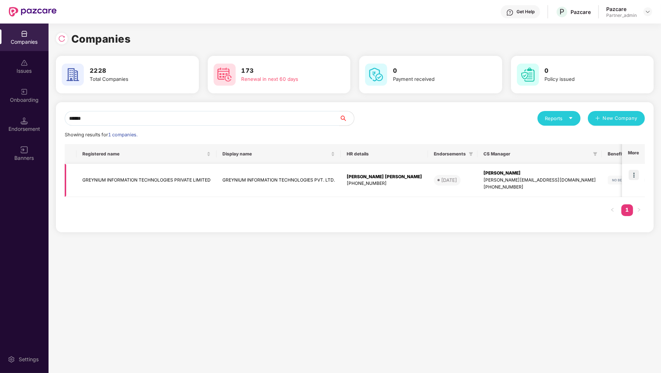
type input "******"
click at [636, 178] on img at bounding box center [634, 175] width 10 height 10
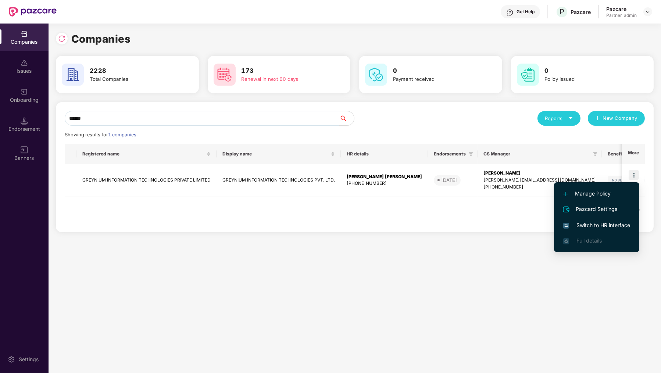
click at [603, 226] on span "Switch to HR interface" at bounding box center [597, 225] width 67 height 8
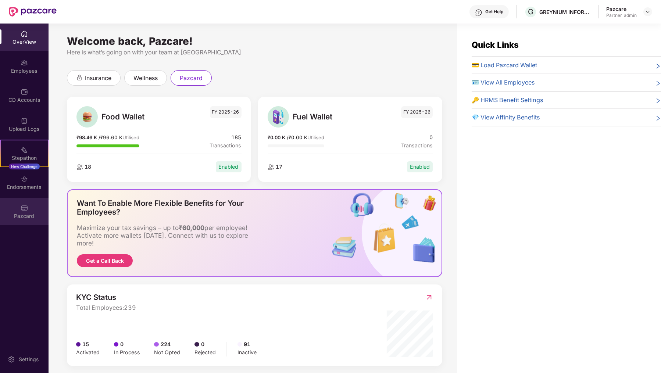
click at [39, 214] on div "Pazcard" at bounding box center [24, 216] width 49 height 7
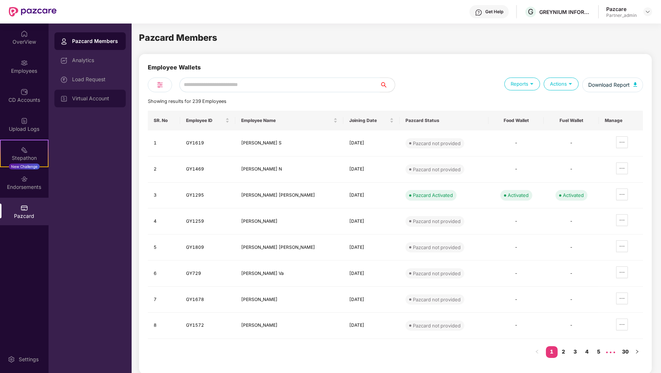
click at [68, 103] on div "Virtual Account" at bounding box center [89, 99] width 71 height 18
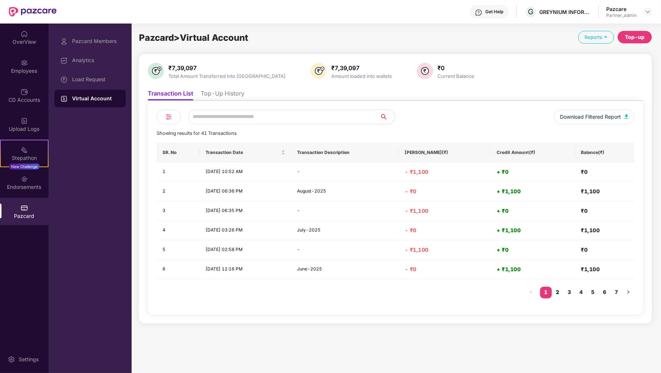
click at [556, 293] on link "2" at bounding box center [558, 292] width 12 height 11
click at [112, 80] on div "Load Request" at bounding box center [96, 80] width 48 height 6
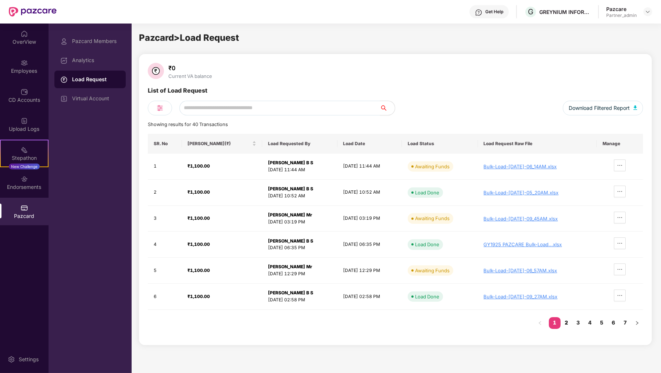
click at [570, 322] on link "2" at bounding box center [567, 322] width 12 height 11
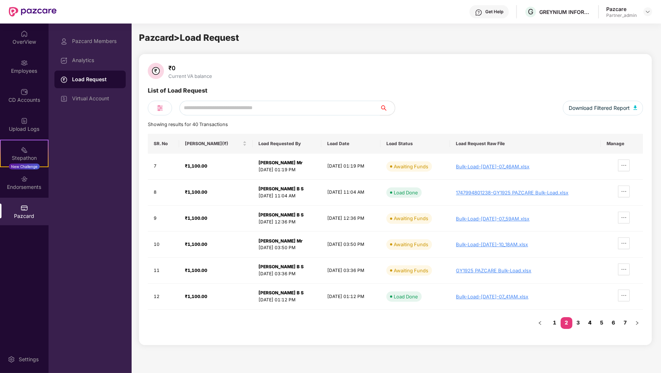
click at [590, 323] on link "4" at bounding box center [591, 322] width 12 height 11
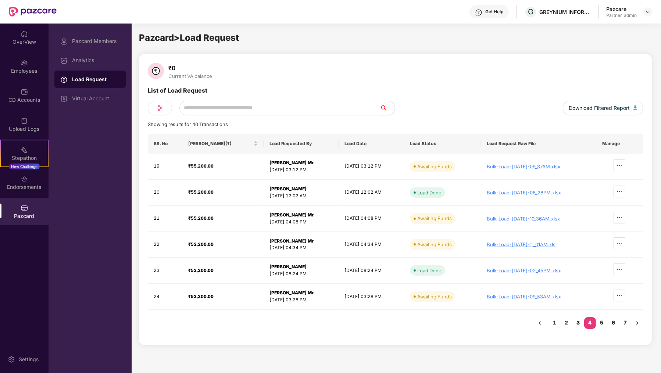
click at [576, 319] on link "3" at bounding box center [579, 322] width 12 height 11
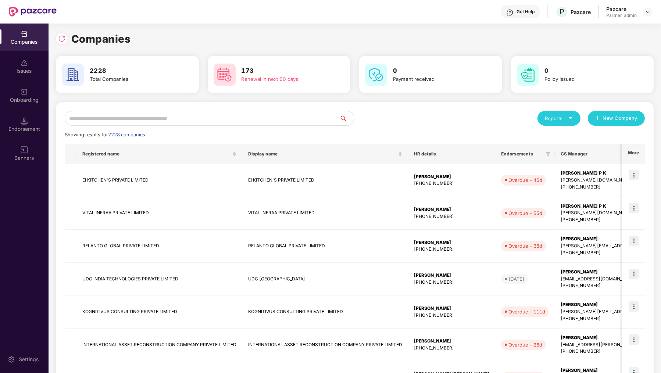
click at [194, 120] on input "text" at bounding box center [202, 118] width 275 height 15
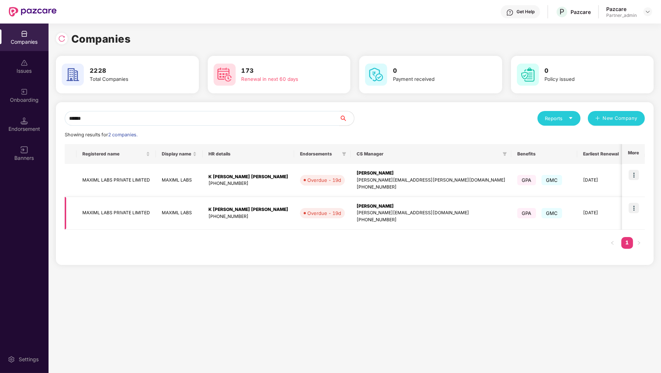
type input "******"
click at [635, 206] on img at bounding box center [634, 208] width 10 height 10
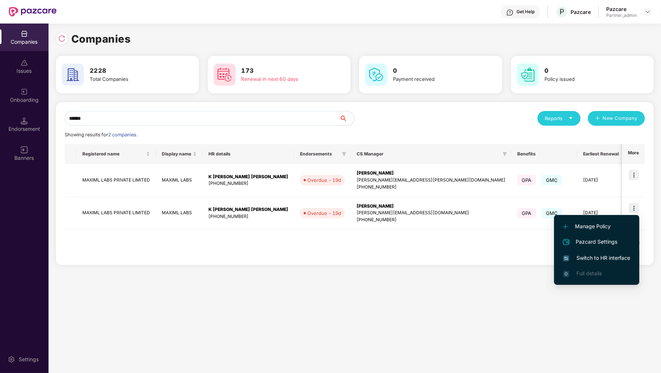
click at [622, 253] on li "Switch to HR interface" at bounding box center [596, 258] width 85 height 15
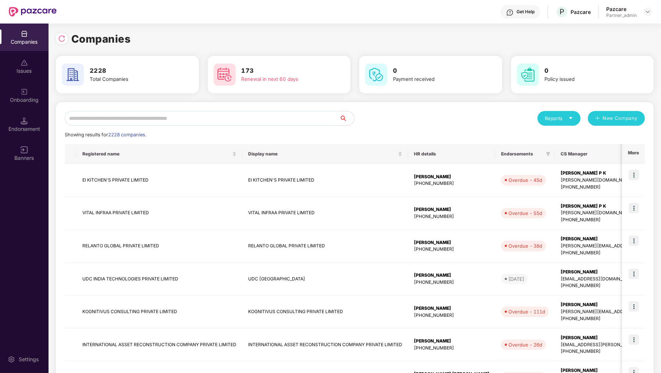
click at [124, 107] on div "Reports New Company Showing results for 2228 companies. Registered name Display…" at bounding box center [355, 315] width 598 height 426
click at [122, 113] on input "text" at bounding box center [202, 118] width 275 height 15
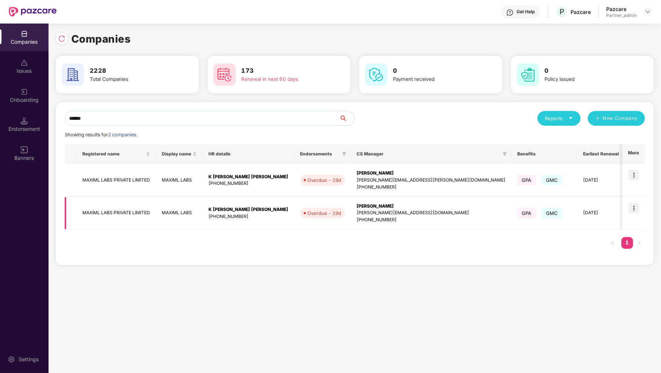
type input "******"
click at [639, 208] on img at bounding box center [634, 208] width 10 height 10
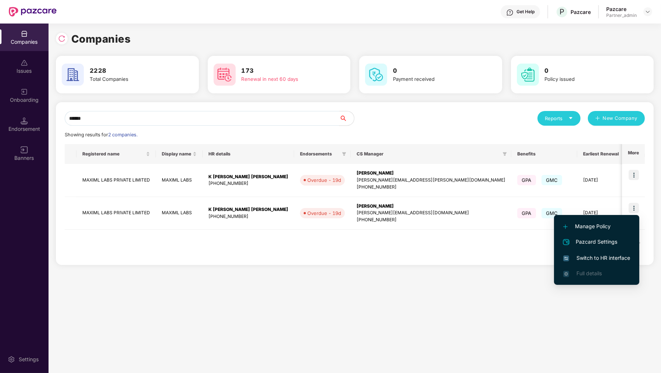
click at [610, 260] on span "Switch to HR interface" at bounding box center [597, 258] width 67 height 8
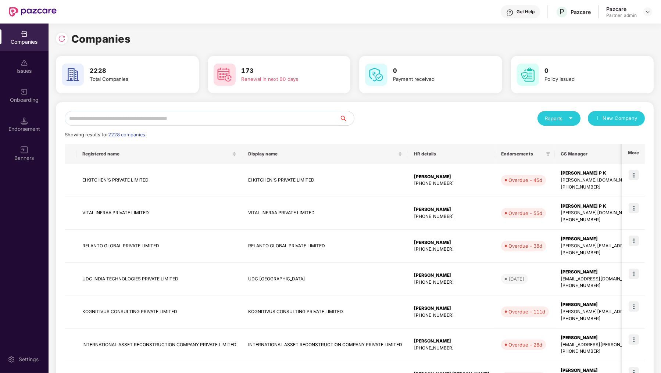
click at [170, 121] on input "text" at bounding box center [202, 118] width 275 height 15
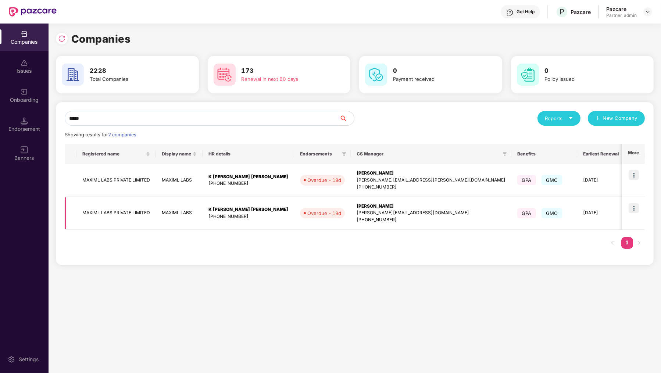
type input "*****"
click at [636, 203] on img at bounding box center [634, 208] width 10 height 10
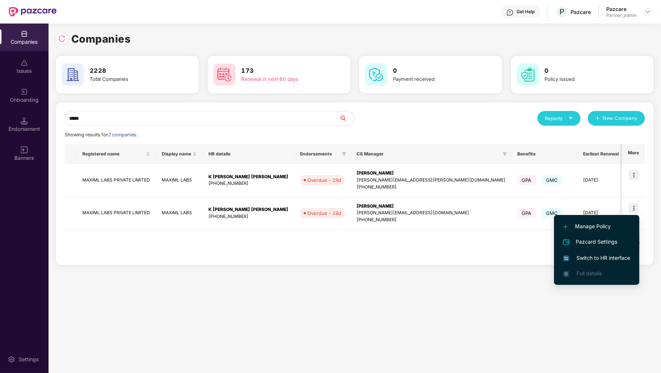
click at [611, 246] on span "Pazcard Settings" at bounding box center [597, 242] width 67 height 9
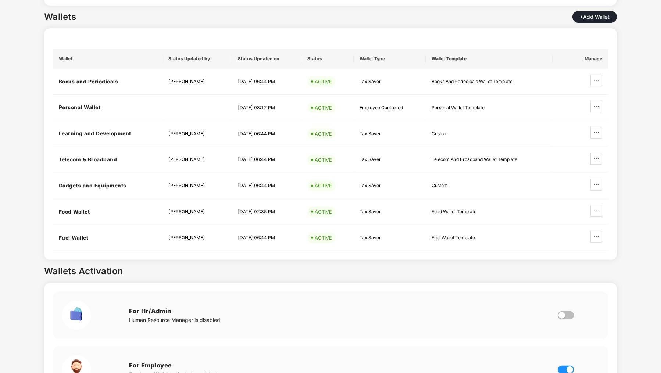
scroll to position [572, 0]
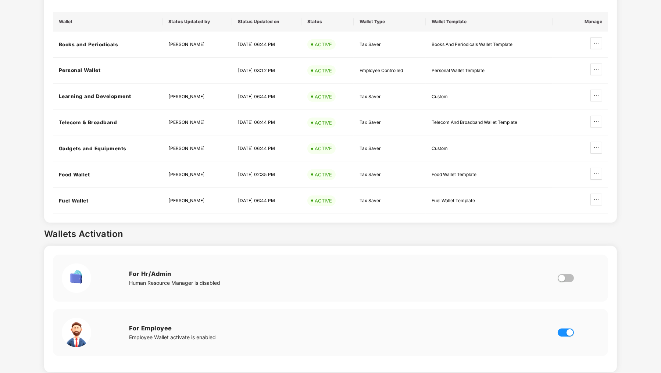
click at [571, 274] on button "button" at bounding box center [566, 278] width 16 height 8
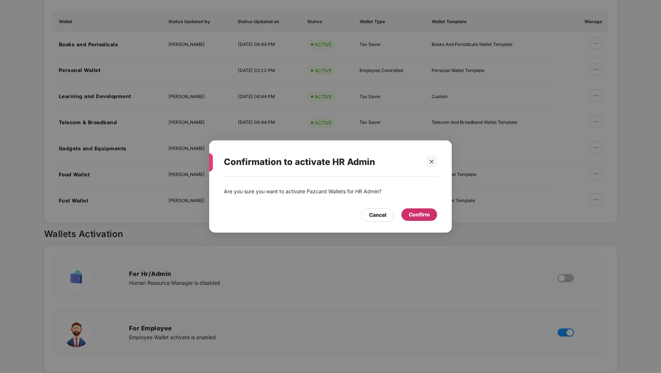
click at [421, 220] on div "Confirm" at bounding box center [420, 215] width 36 height 13
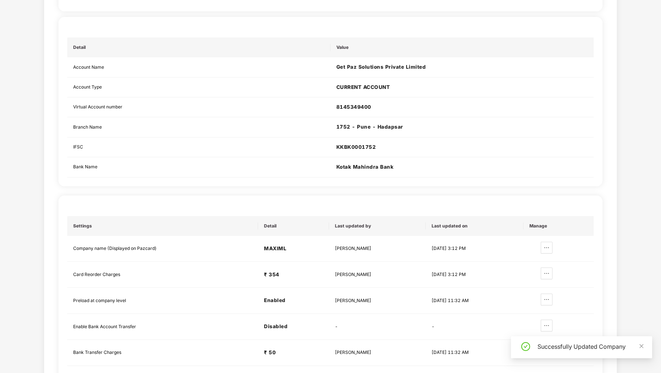
scroll to position [0, 0]
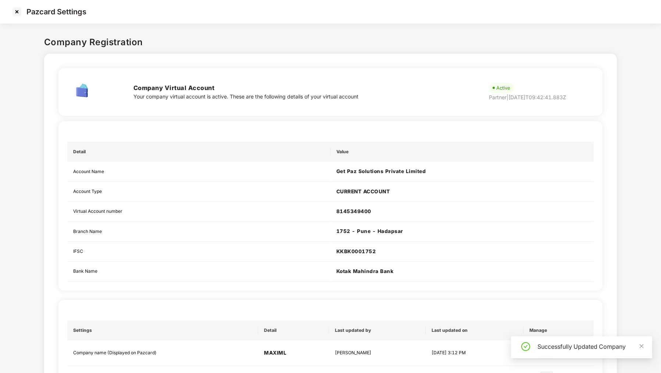
click at [14, 12] on img at bounding box center [17, 12] width 12 height 12
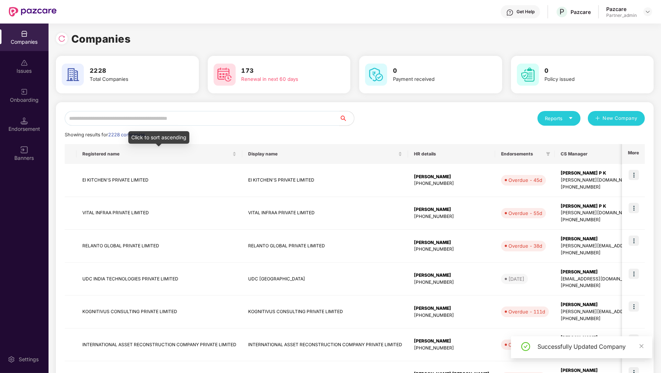
click at [135, 124] on input "text" at bounding box center [202, 118] width 275 height 15
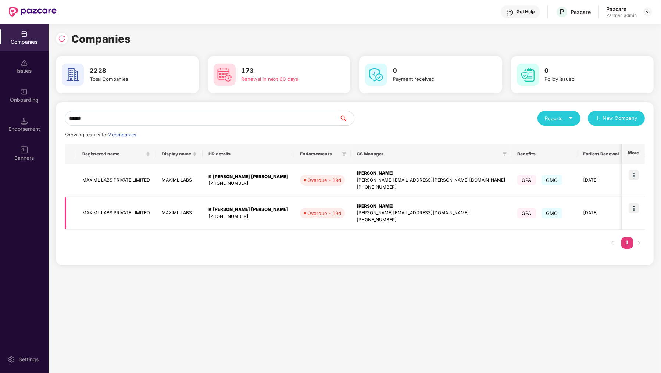
type input "******"
click at [636, 211] on img at bounding box center [634, 208] width 10 height 10
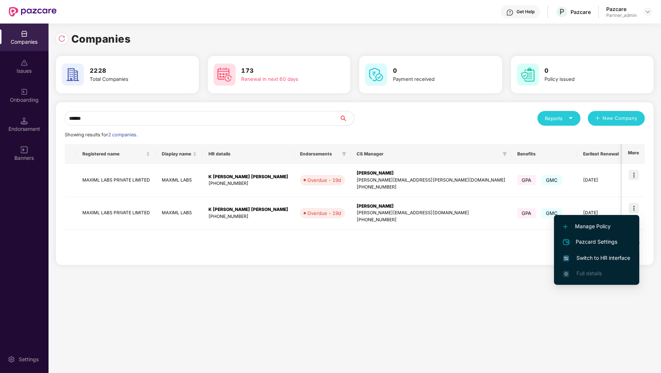
click at [619, 260] on span "Switch to HR interface" at bounding box center [597, 258] width 67 height 8
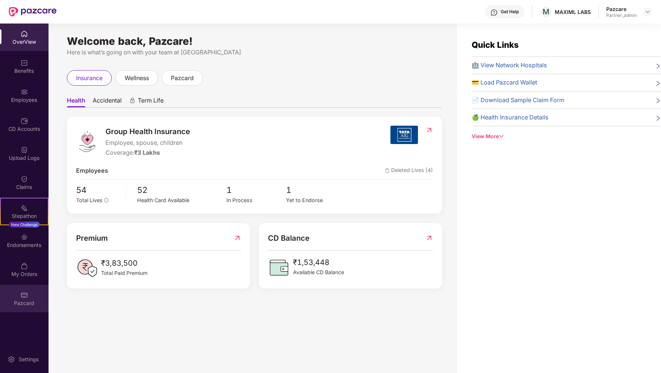
click at [33, 300] on div "Pazcard" at bounding box center [24, 303] width 49 height 7
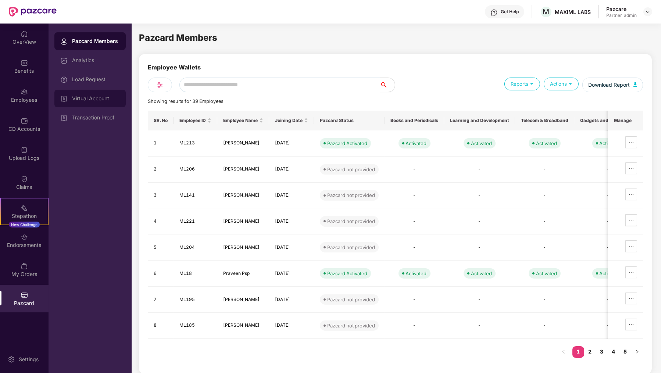
click at [97, 107] on div "Virtual Account" at bounding box center [89, 99] width 71 height 18
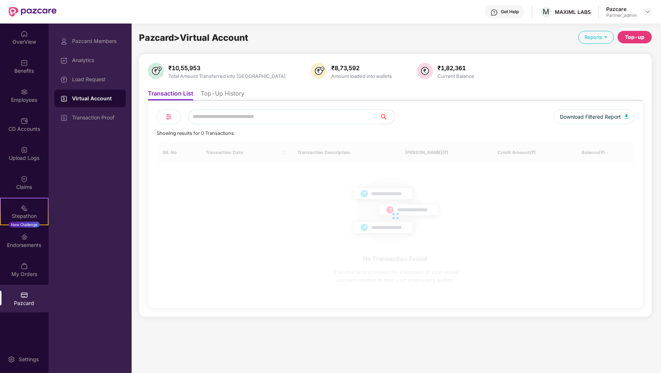
click at [226, 99] on li "Top-Up History" at bounding box center [223, 95] width 44 height 11
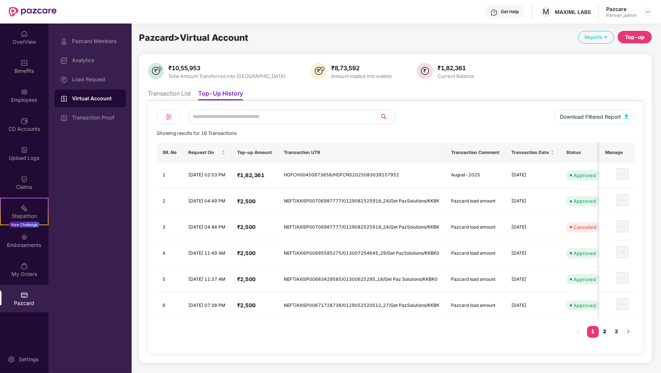
click at [603, 328] on link "2" at bounding box center [605, 331] width 12 height 11
click at [107, 79] on div "Load Request" at bounding box center [96, 80] width 48 height 6
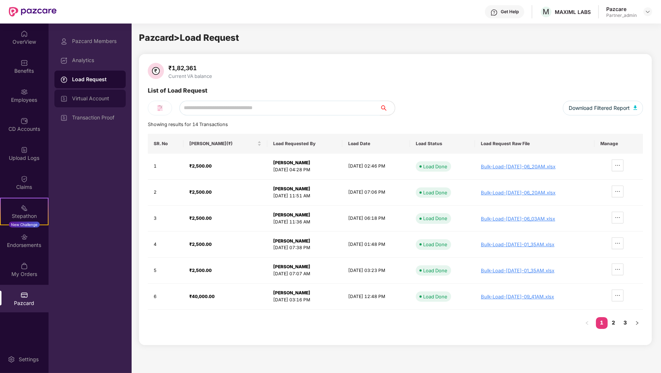
click at [114, 98] on div "Virtual Account" at bounding box center [96, 99] width 48 height 6
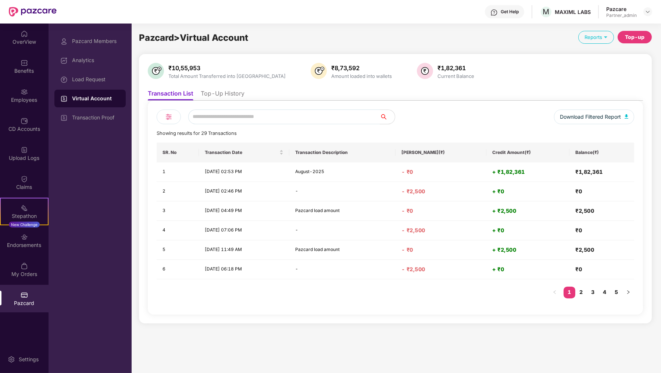
click at [205, 93] on li "Top-Up History" at bounding box center [223, 95] width 44 height 11
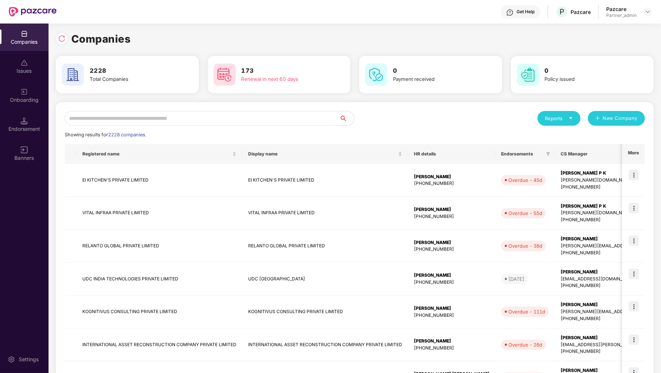
click at [119, 116] on input "text" at bounding box center [202, 118] width 275 height 15
type input "*"
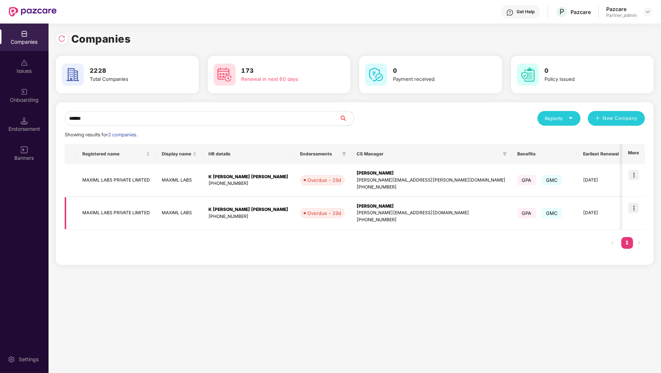
type input "******"
click at [635, 210] on img at bounding box center [634, 208] width 10 height 10
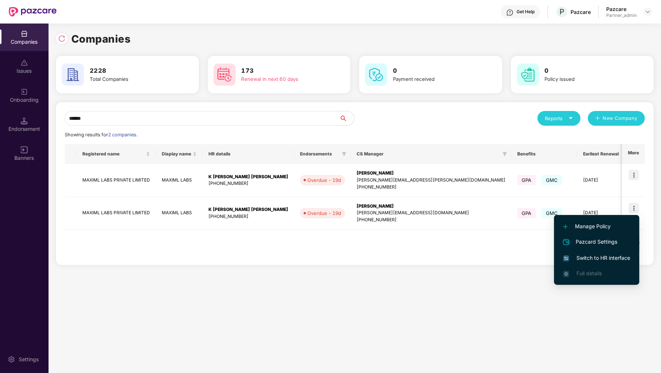
click at [615, 238] on span "Pazcard Settings" at bounding box center [597, 242] width 67 height 9
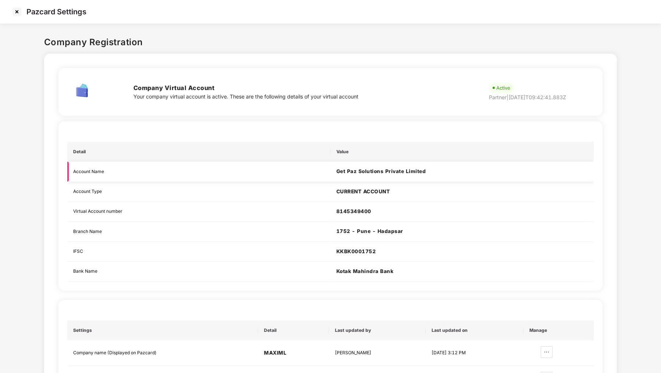
scroll to position [572, 0]
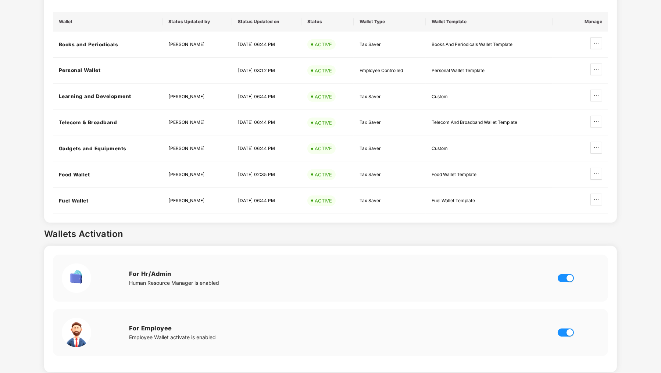
click at [568, 264] on div "For Hr/Admin Human Resource Manager is enabled" at bounding box center [331, 278] width 538 height 29
click at [568, 275] on div "button" at bounding box center [570, 278] width 7 height 7
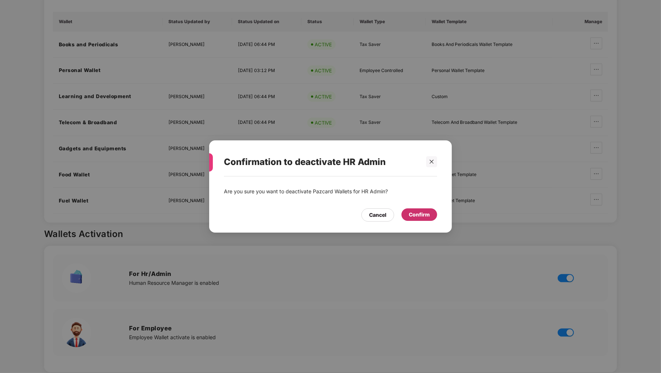
click at [425, 219] on div "Confirm" at bounding box center [419, 215] width 21 height 8
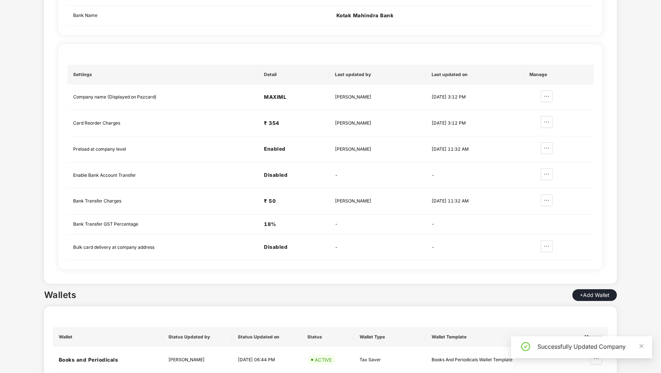
scroll to position [0, 0]
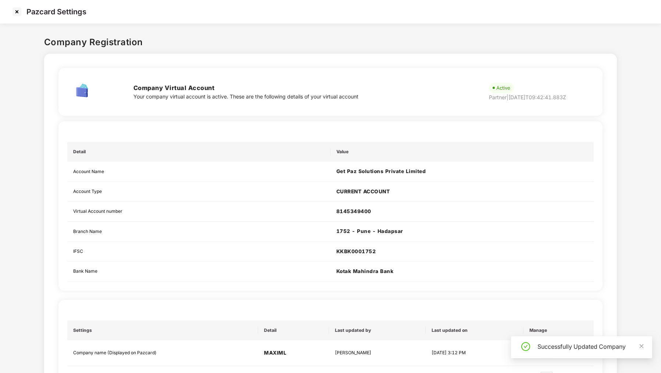
click at [11, 14] on img at bounding box center [17, 12] width 12 height 12
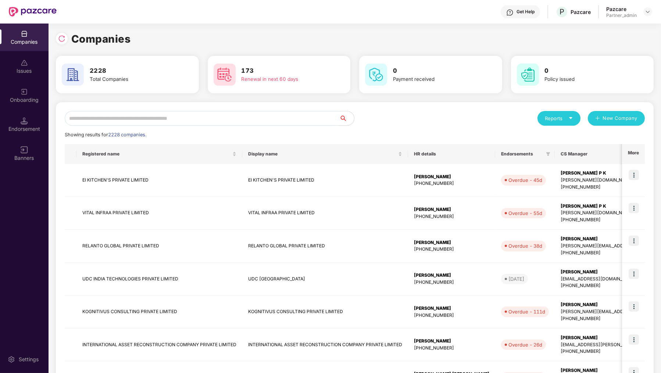
click at [134, 113] on input "text" at bounding box center [202, 118] width 275 height 15
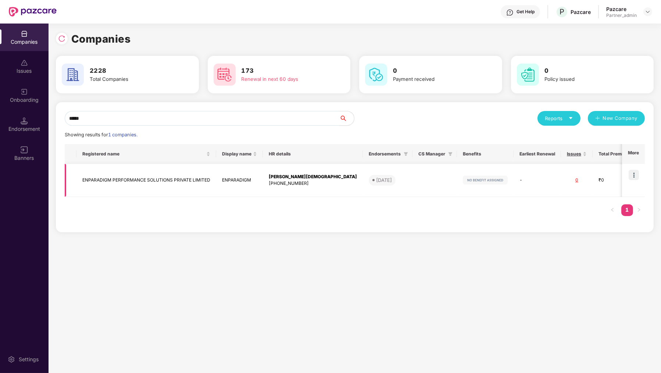
type input "*****"
click at [635, 176] on img at bounding box center [634, 175] width 10 height 10
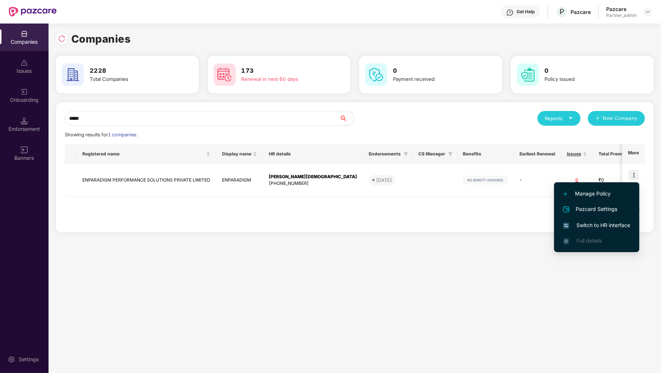
click at [608, 226] on span "Switch to HR interface" at bounding box center [597, 225] width 67 height 8
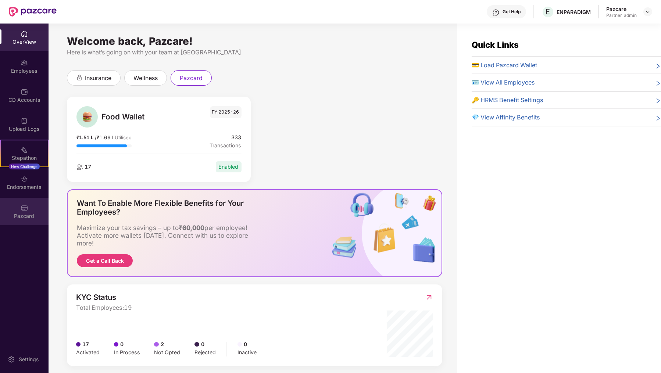
click at [31, 203] on div "Pazcard" at bounding box center [24, 212] width 49 height 28
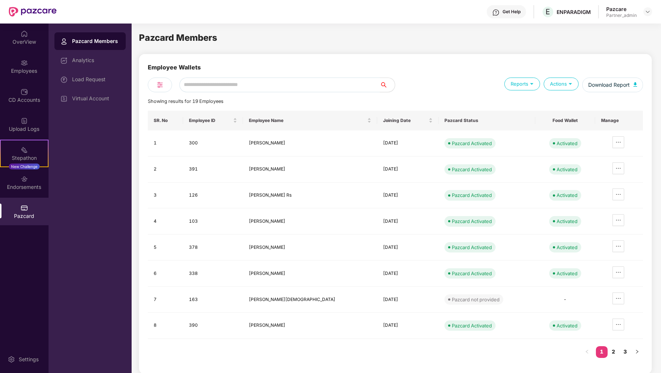
click at [86, 84] on div "Load Request" at bounding box center [89, 80] width 71 height 18
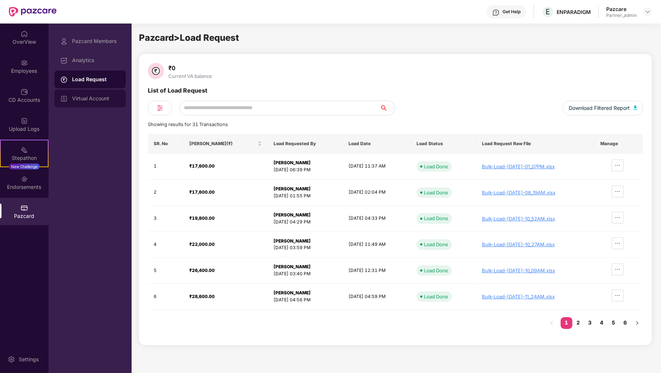
click at [109, 98] on div "Virtual Account" at bounding box center [96, 99] width 48 height 6
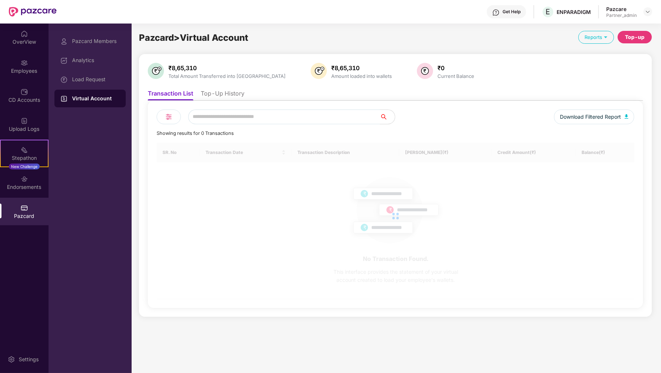
click at [237, 89] on ul "Transaction List Top-Up History" at bounding box center [396, 93] width 496 height 15
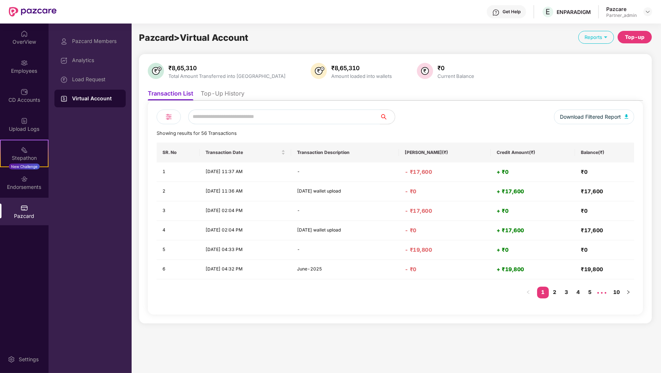
click at [234, 96] on li "Top-Up History" at bounding box center [223, 95] width 44 height 11
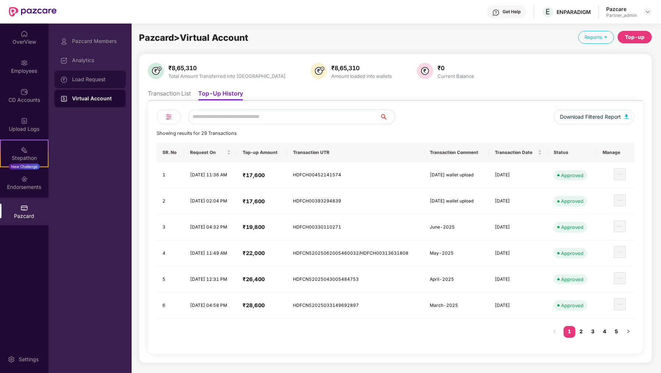
click at [109, 82] on div "Load Request" at bounding box center [96, 80] width 48 height 6
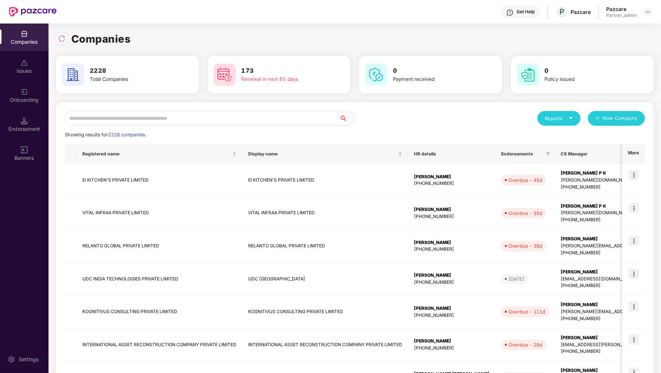
click at [149, 118] on input "text" at bounding box center [202, 118] width 275 height 15
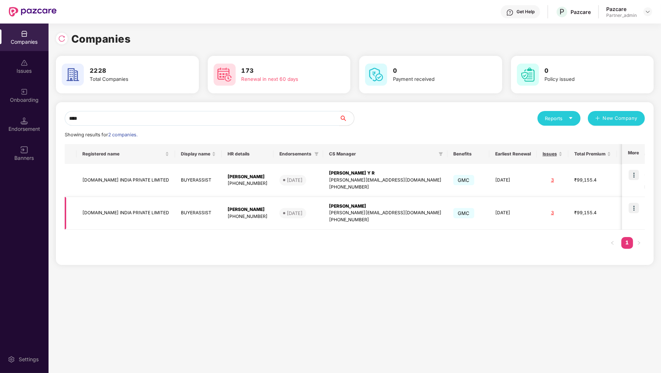
type input "****"
click at [636, 208] on img at bounding box center [634, 208] width 10 height 10
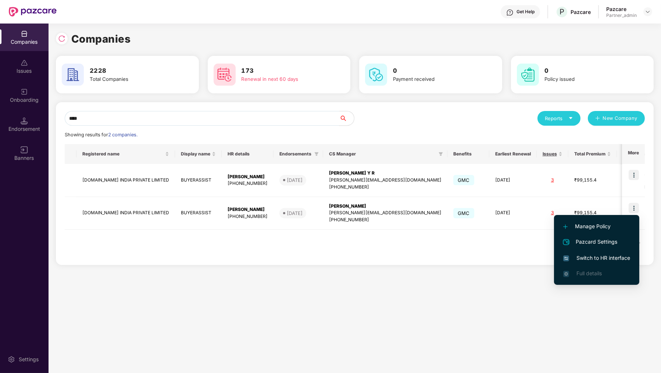
click at [615, 255] on span "Switch to HR interface" at bounding box center [597, 258] width 67 height 8
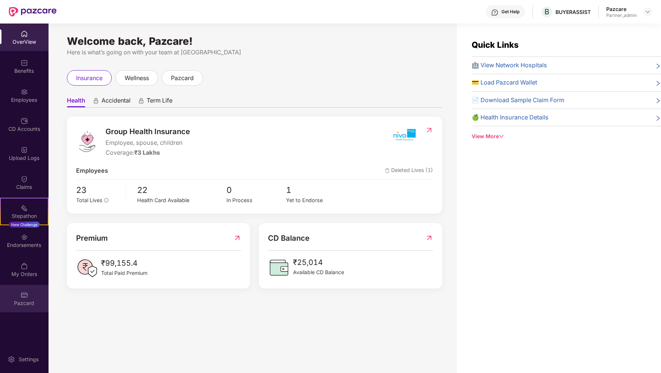
click at [33, 304] on div "Pazcard" at bounding box center [24, 303] width 49 height 7
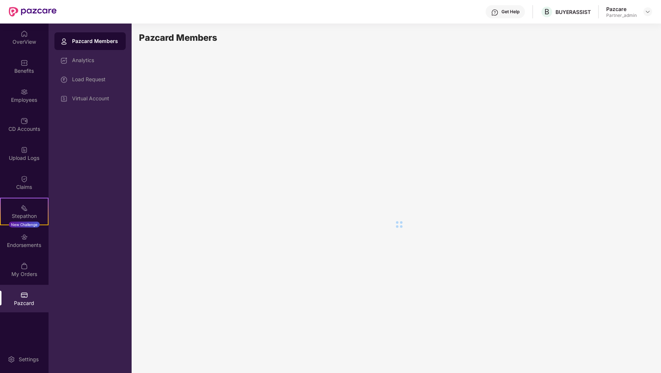
click at [100, 85] on div "Load Request" at bounding box center [89, 80] width 71 height 18
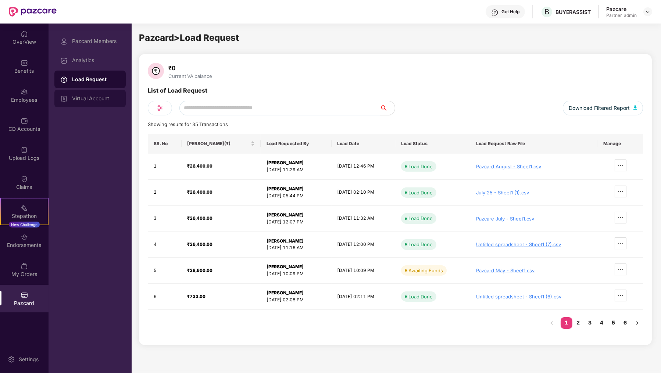
click at [115, 103] on div "Virtual Account" at bounding box center [89, 99] width 71 height 18
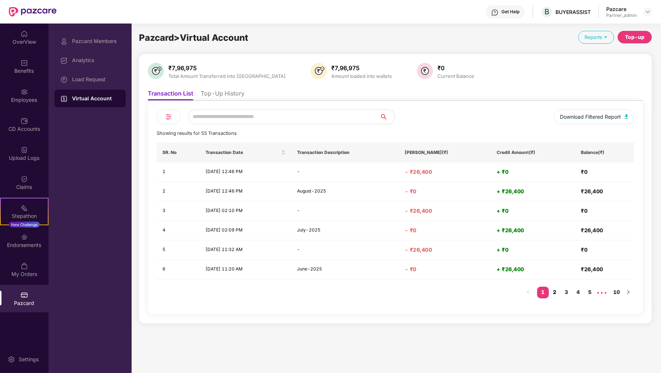
click at [554, 292] on link "2" at bounding box center [555, 292] width 12 height 11
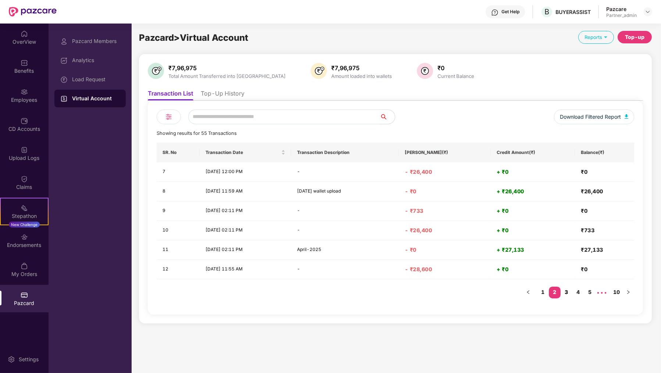
click at [568, 292] on link "3" at bounding box center [567, 292] width 12 height 11
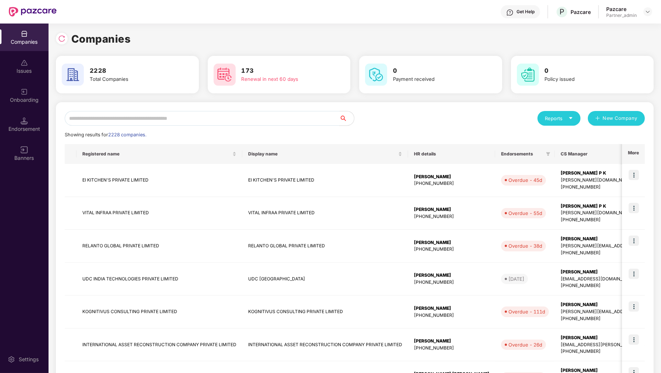
click at [193, 116] on input "text" at bounding box center [202, 118] width 275 height 15
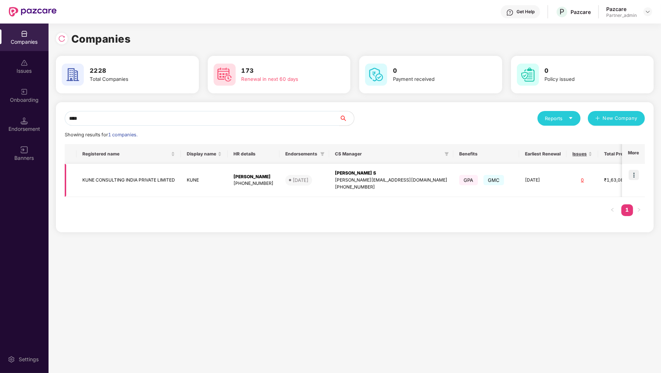
type input "****"
click at [634, 176] on img at bounding box center [634, 175] width 10 height 10
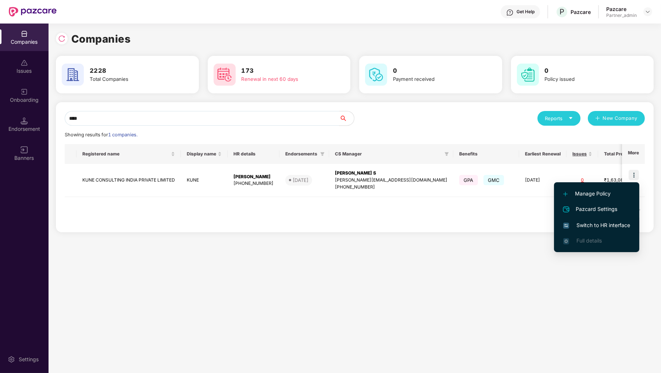
click at [606, 230] on li "Switch to HR interface" at bounding box center [596, 225] width 85 height 15
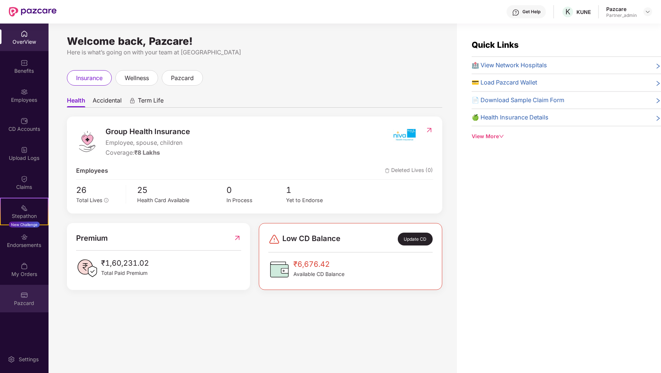
click at [26, 292] on img at bounding box center [24, 295] width 7 height 7
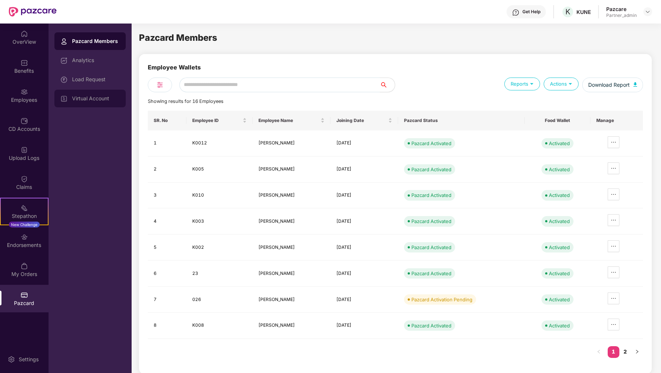
click at [96, 92] on div "Virtual Account" at bounding box center [89, 99] width 71 height 18
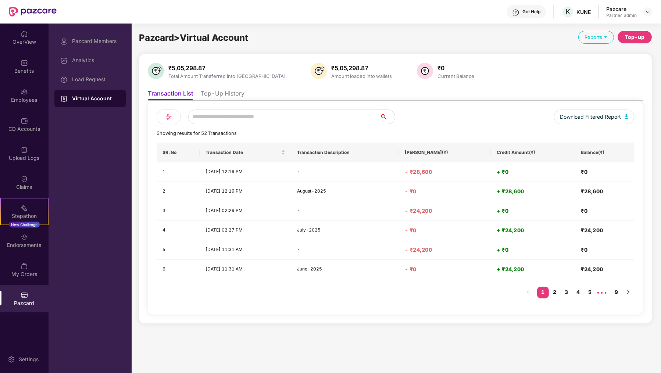
click at [213, 94] on li "Top-Up History" at bounding box center [223, 95] width 44 height 11
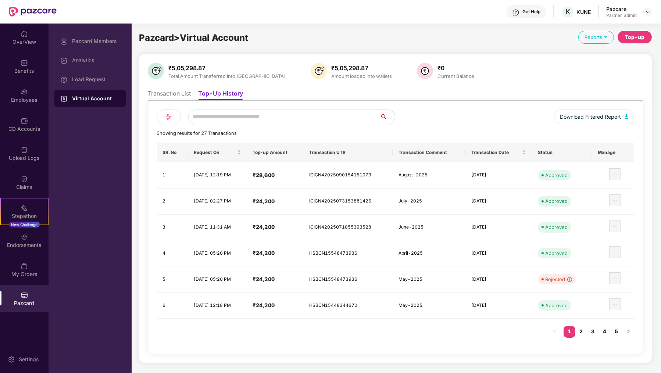
click at [584, 329] on link "2" at bounding box center [582, 331] width 12 height 11
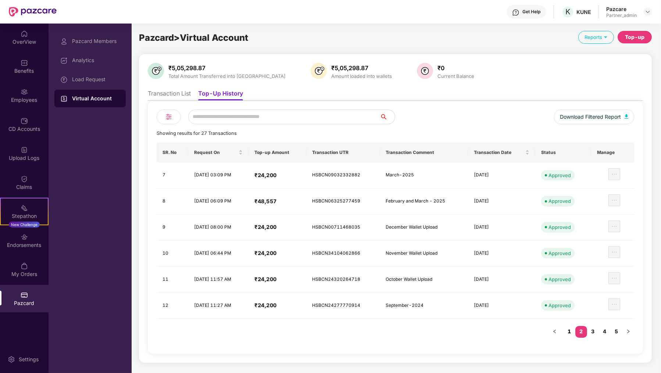
click at [573, 329] on link "1" at bounding box center [570, 331] width 12 height 11
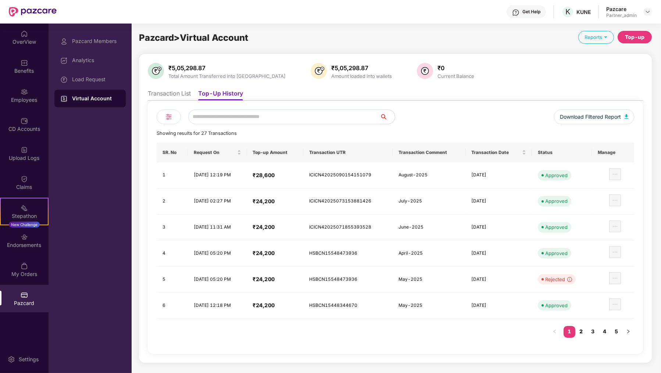
click at [583, 330] on link "2" at bounding box center [582, 331] width 12 height 11
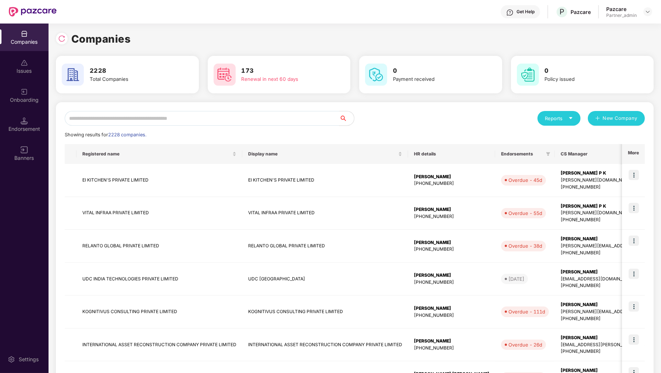
click at [184, 110] on div "Reports New Company Showing results for 2228 companies. Registered name Display…" at bounding box center [355, 315] width 598 height 426
click at [180, 117] on input "text" at bounding box center [202, 118] width 275 height 15
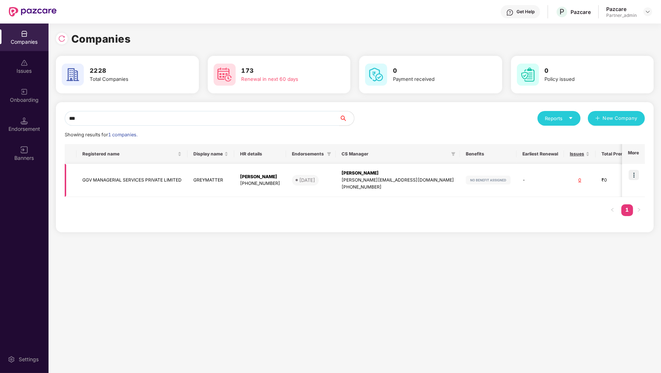
type input "***"
click at [632, 174] on img at bounding box center [634, 175] width 10 height 10
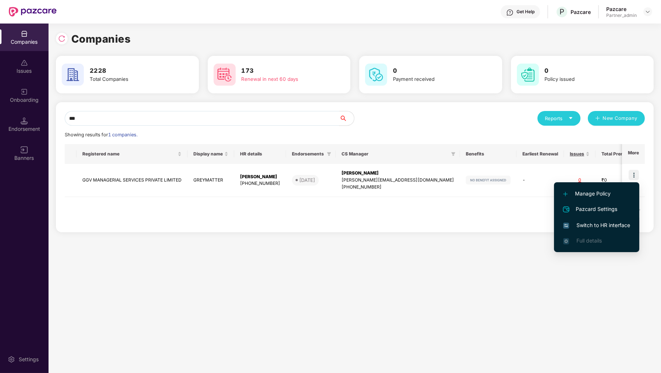
click at [614, 227] on span "Switch to HR interface" at bounding box center [597, 225] width 67 height 8
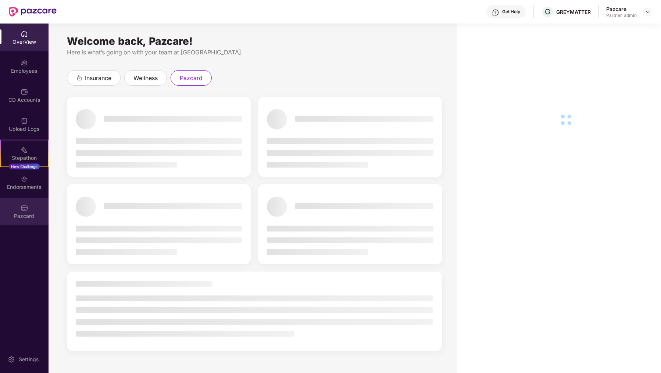
click at [21, 212] on div "Pazcard" at bounding box center [24, 212] width 49 height 28
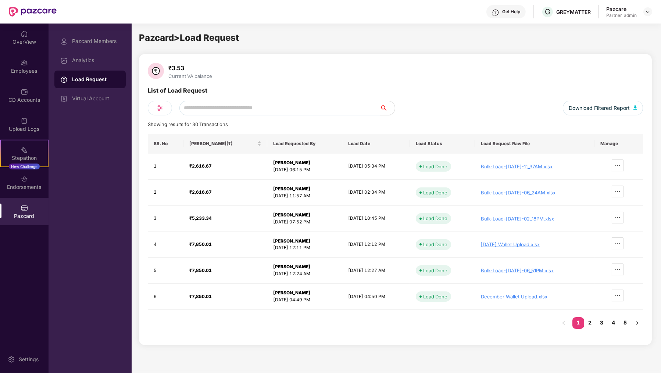
click at [127, 105] on div "Pazcard Members Analytics Load Request Virtual Account" at bounding box center [90, 199] width 83 height 350
click at [105, 97] on div "Virtual Account" at bounding box center [96, 99] width 48 height 6
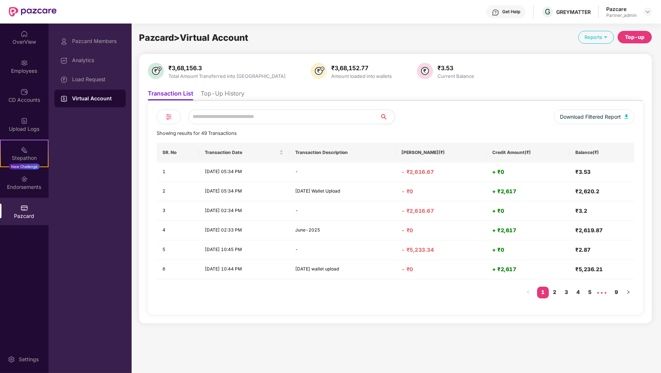
click at [241, 101] on div "Download Filtered Report Showing results for 49 Transactions SR. No Transaction…" at bounding box center [396, 208] width 496 height 214
click at [235, 94] on li "Top-Up History" at bounding box center [223, 95] width 44 height 11
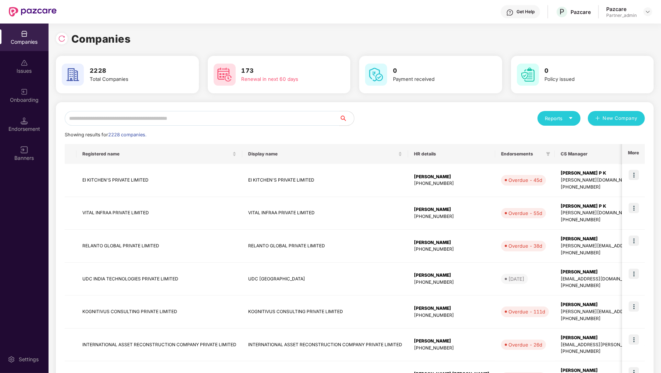
click at [178, 112] on input "text" at bounding box center [202, 118] width 275 height 15
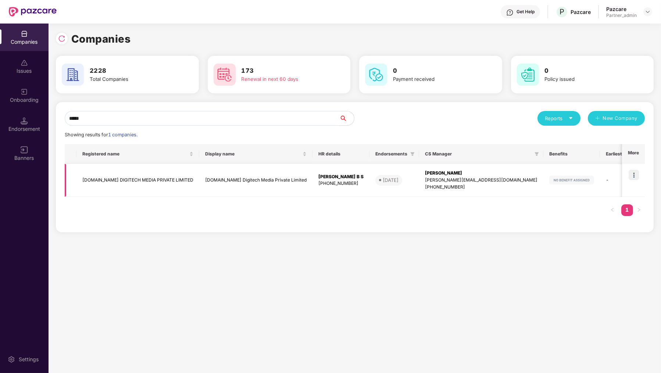
type input "*****"
click at [638, 170] on img at bounding box center [634, 175] width 10 height 10
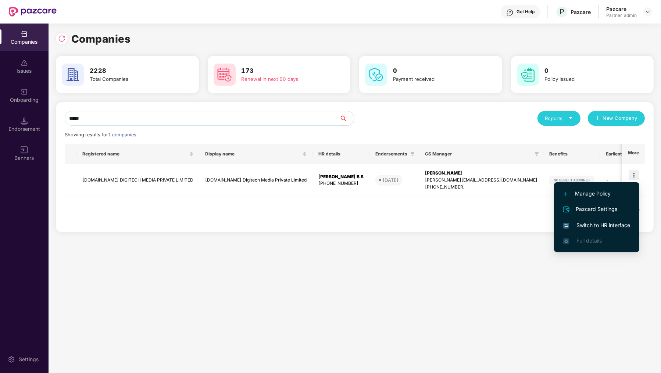
click at [596, 228] on span "Switch to HR interface" at bounding box center [597, 225] width 67 height 8
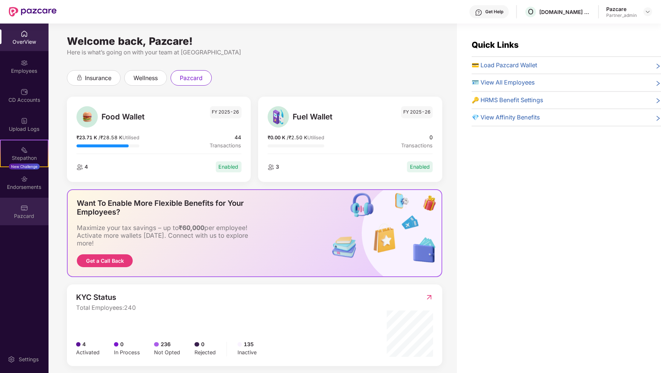
click at [26, 216] on div "Pazcard" at bounding box center [24, 216] width 49 height 7
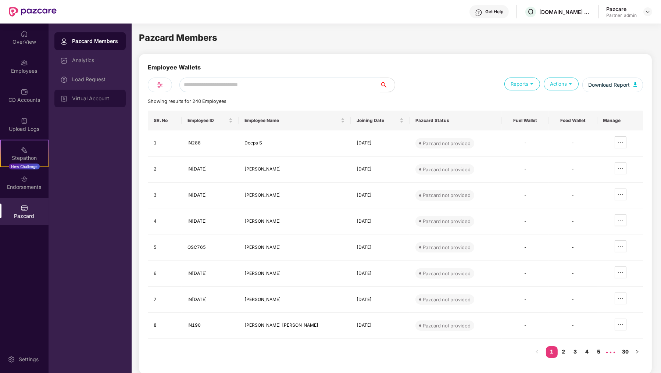
click at [94, 100] on div "Virtual Account" at bounding box center [96, 99] width 48 height 6
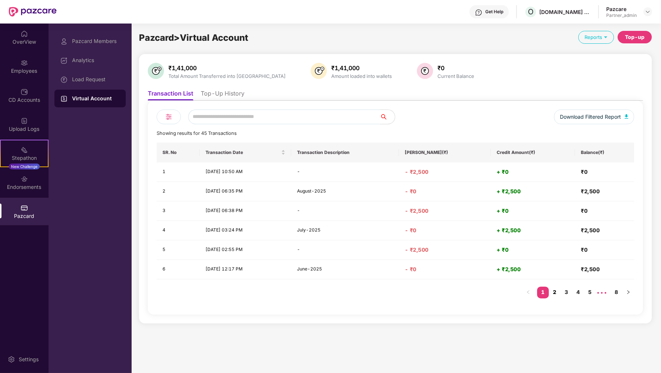
click at [555, 290] on link "2" at bounding box center [555, 292] width 12 height 11
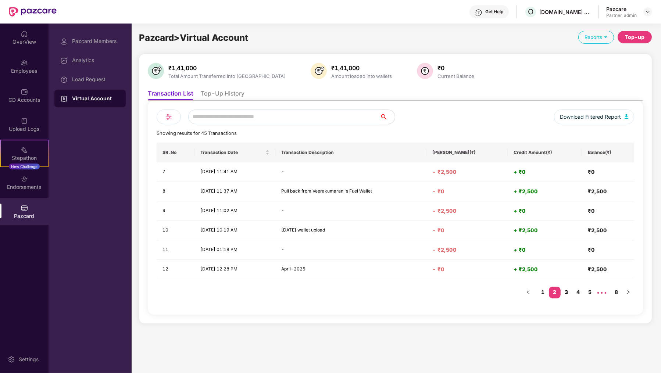
click at [568, 289] on link "3" at bounding box center [567, 292] width 12 height 11
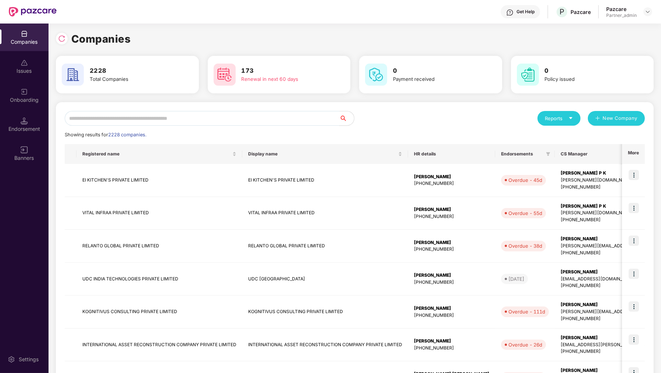
click at [207, 121] on input "text" at bounding box center [202, 118] width 275 height 15
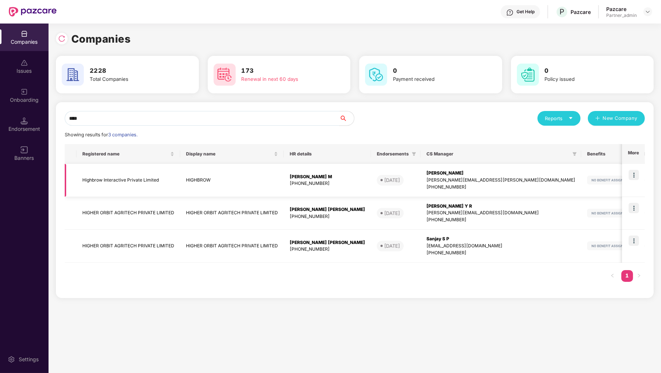
type input "****"
click at [635, 175] on img at bounding box center [634, 175] width 10 height 10
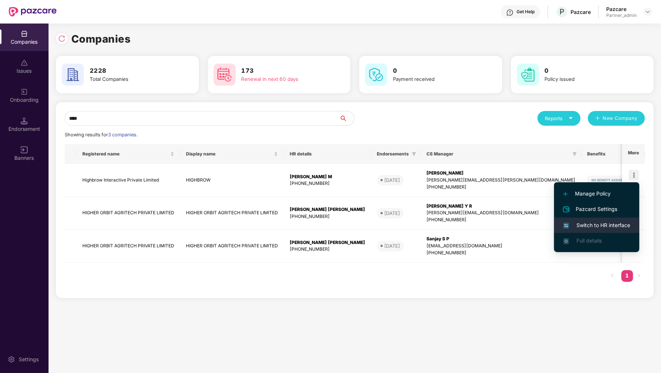
click at [626, 231] on li "Switch to HR interface" at bounding box center [596, 225] width 85 height 15
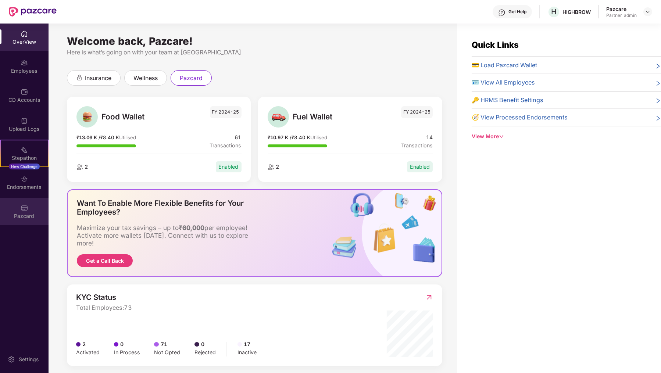
click at [39, 207] on div "Pazcard" at bounding box center [24, 212] width 49 height 28
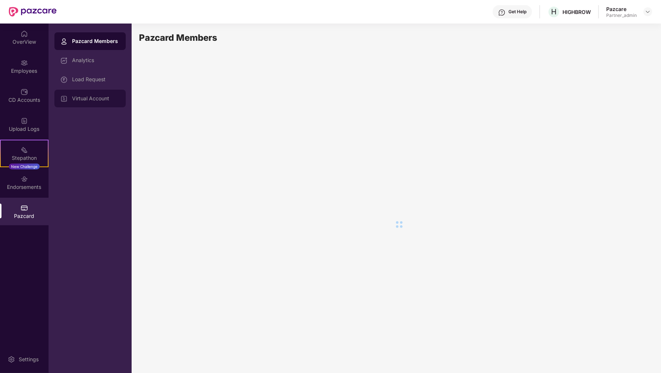
click at [98, 91] on div "Virtual Account" at bounding box center [89, 99] width 71 height 18
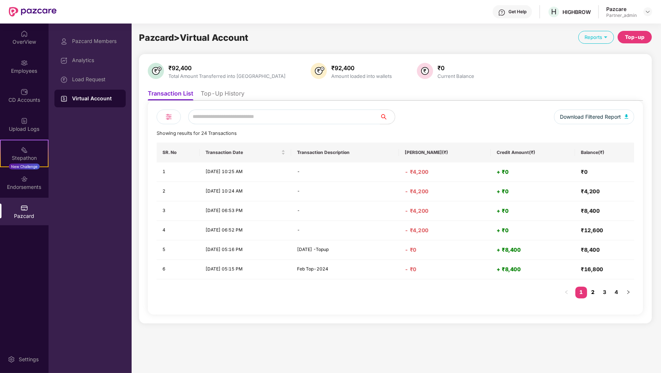
click at [593, 292] on link "2" at bounding box center [593, 292] width 12 height 11
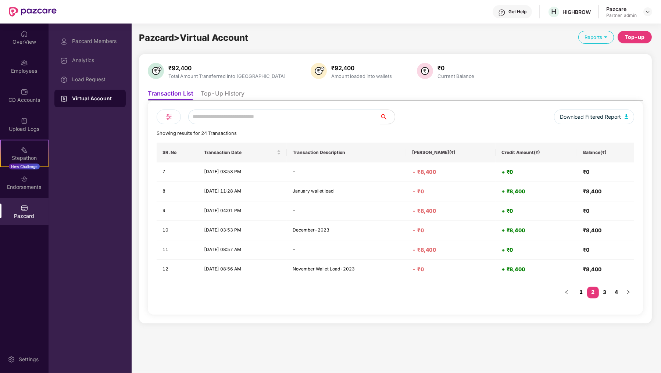
click at [586, 293] on link "1" at bounding box center [582, 292] width 12 height 11
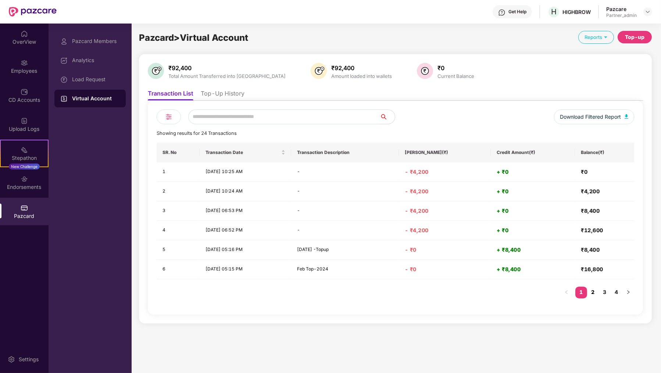
click at [592, 288] on link "2" at bounding box center [593, 292] width 12 height 11
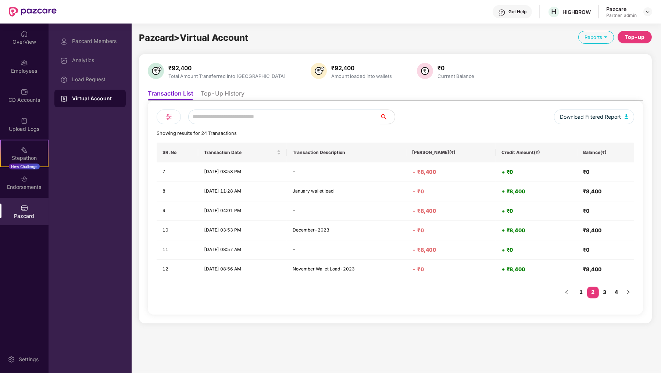
click at [576, 290] on ul "1 2 3 4" at bounding box center [598, 293] width 74 height 12
click at [584, 290] on link "1" at bounding box center [582, 292] width 12 height 11
